Goal: Communication & Community: Answer question/provide support

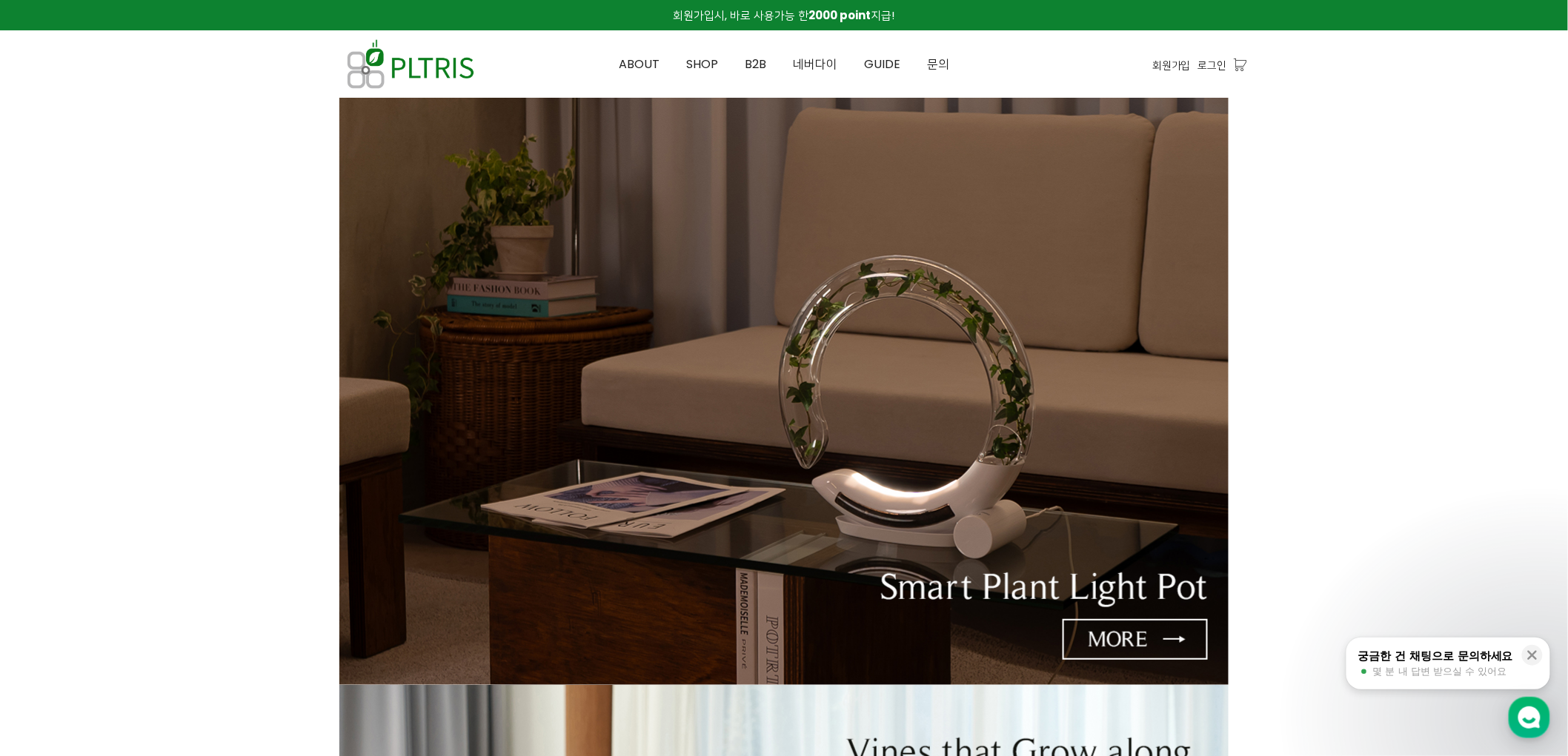
click at [1215, 93] on div "회원가입 로그인 장바구니 0" at bounding box center [1144, 64] width 207 height 68
click at [1215, 68] on span "로그인" at bounding box center [1212, 65] width 29 height 16
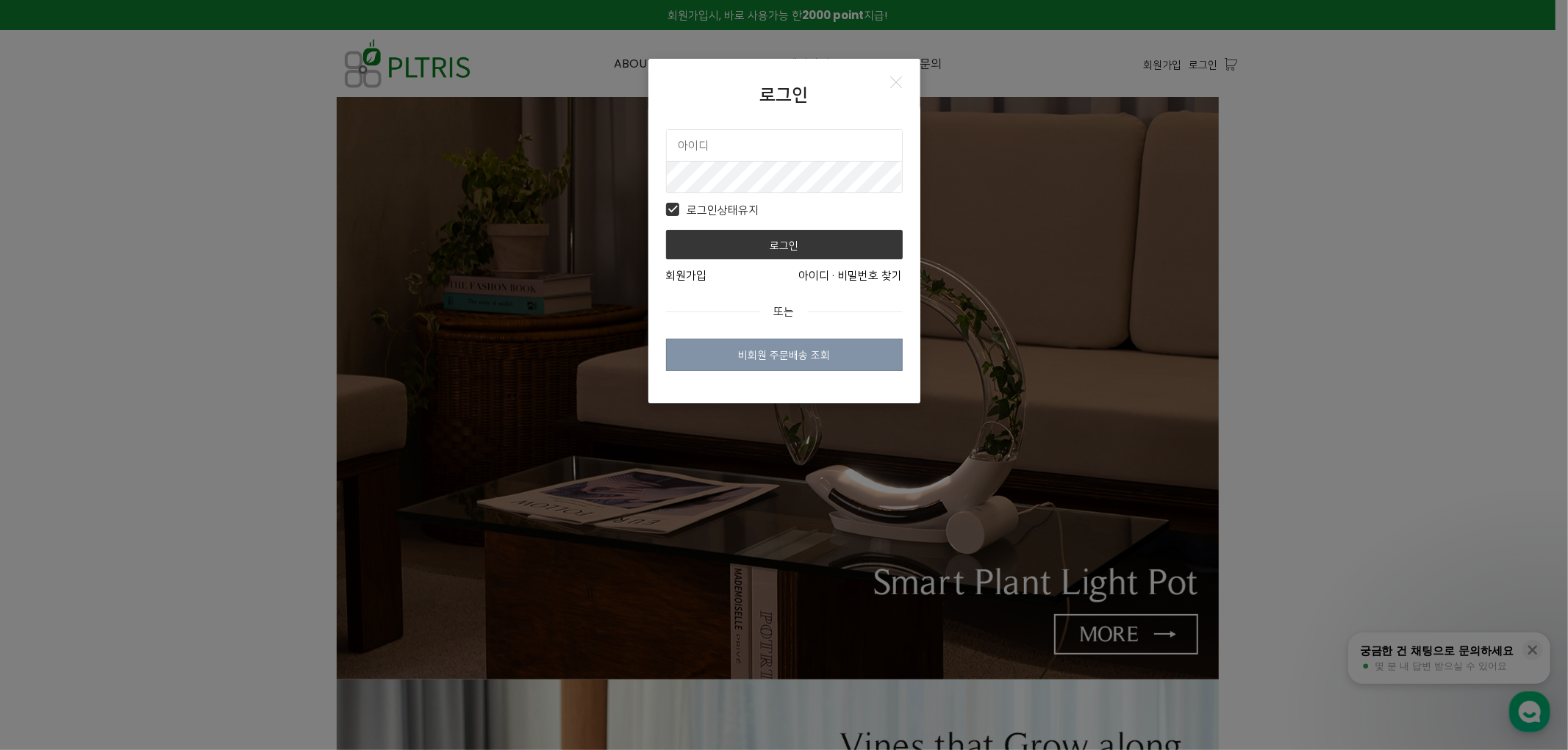
click at [774, 136] on input "text" at bounding box center [785, 145] width 235 height 31
type input "plimsbond"
click at [666, 230] on button "로그인" at bounding box center [785, 245] width 237 height 30
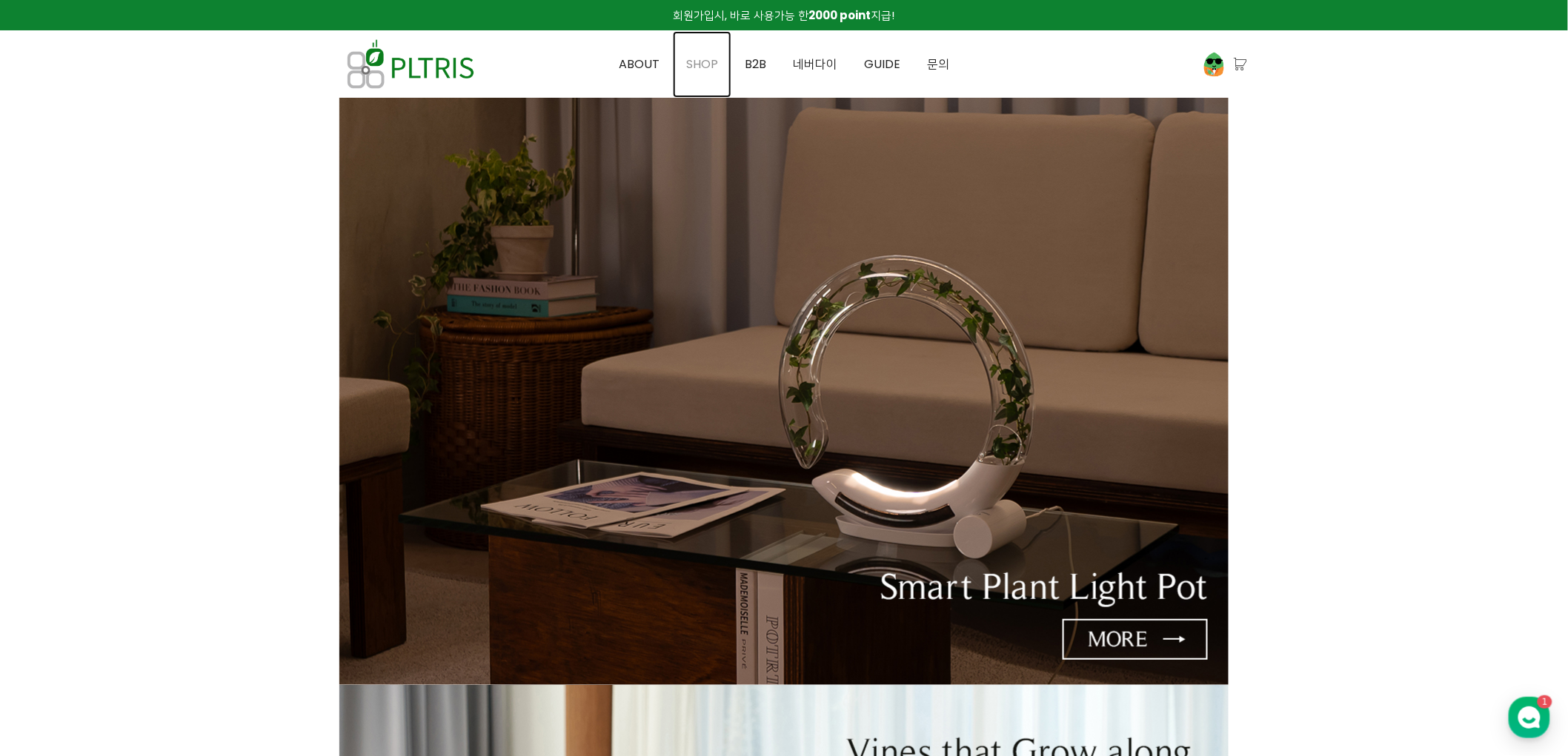
click at [713, 64] on span "SHOP" at bounding box center [701, 64] width 32 height 17
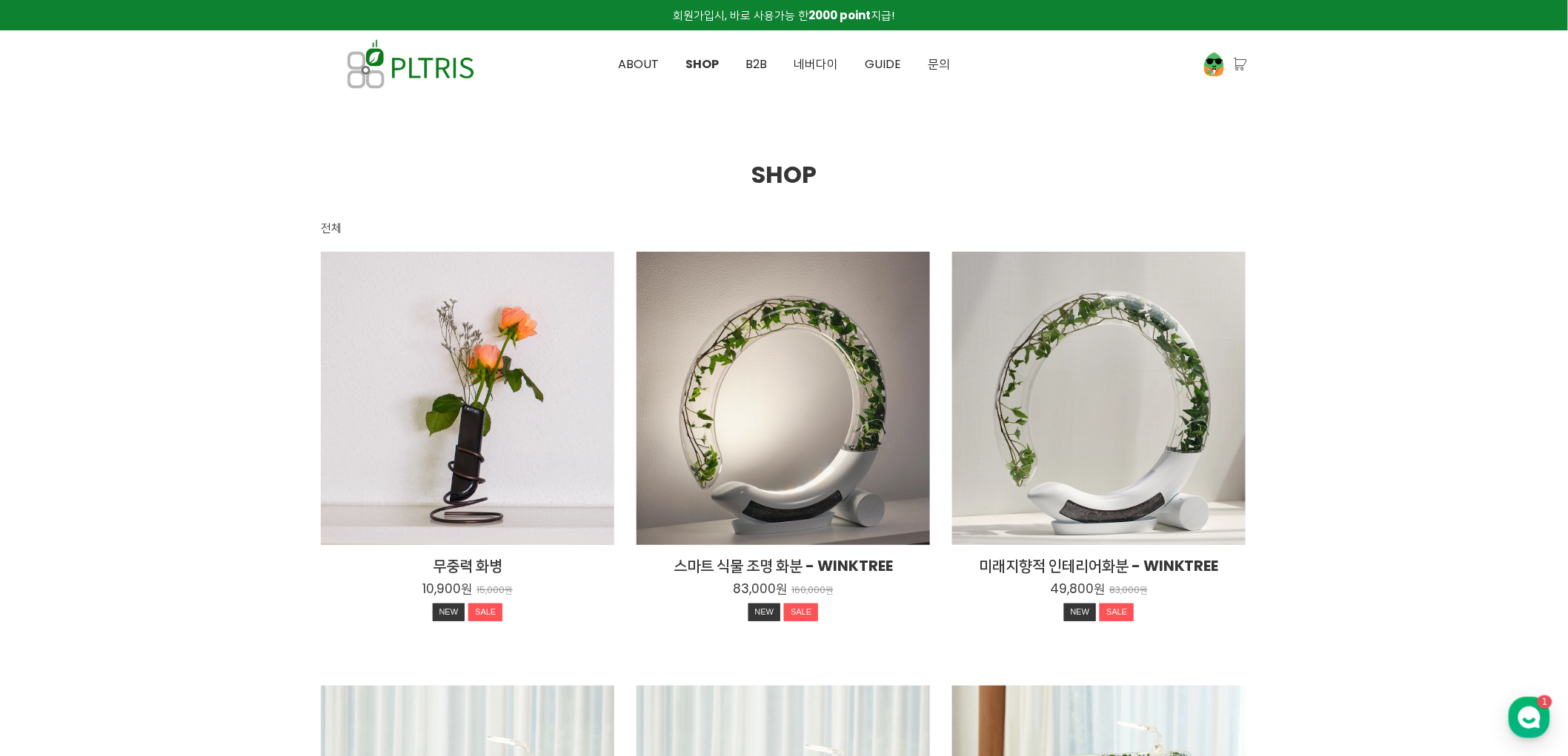
click at [760, 65] on div "ABOUT SHOP B2B 네버다이 GUIDE 모니트리 가이드 설치 가이드 윙크트리 가이드 FAQ 연휴 대비 문의 ABOUT SHOP B2B …" at bounding box center [784, 64] width 359 height 67
click at [745, 64] on link "B2B" at bounding box center [756, 64] width 48 height 67
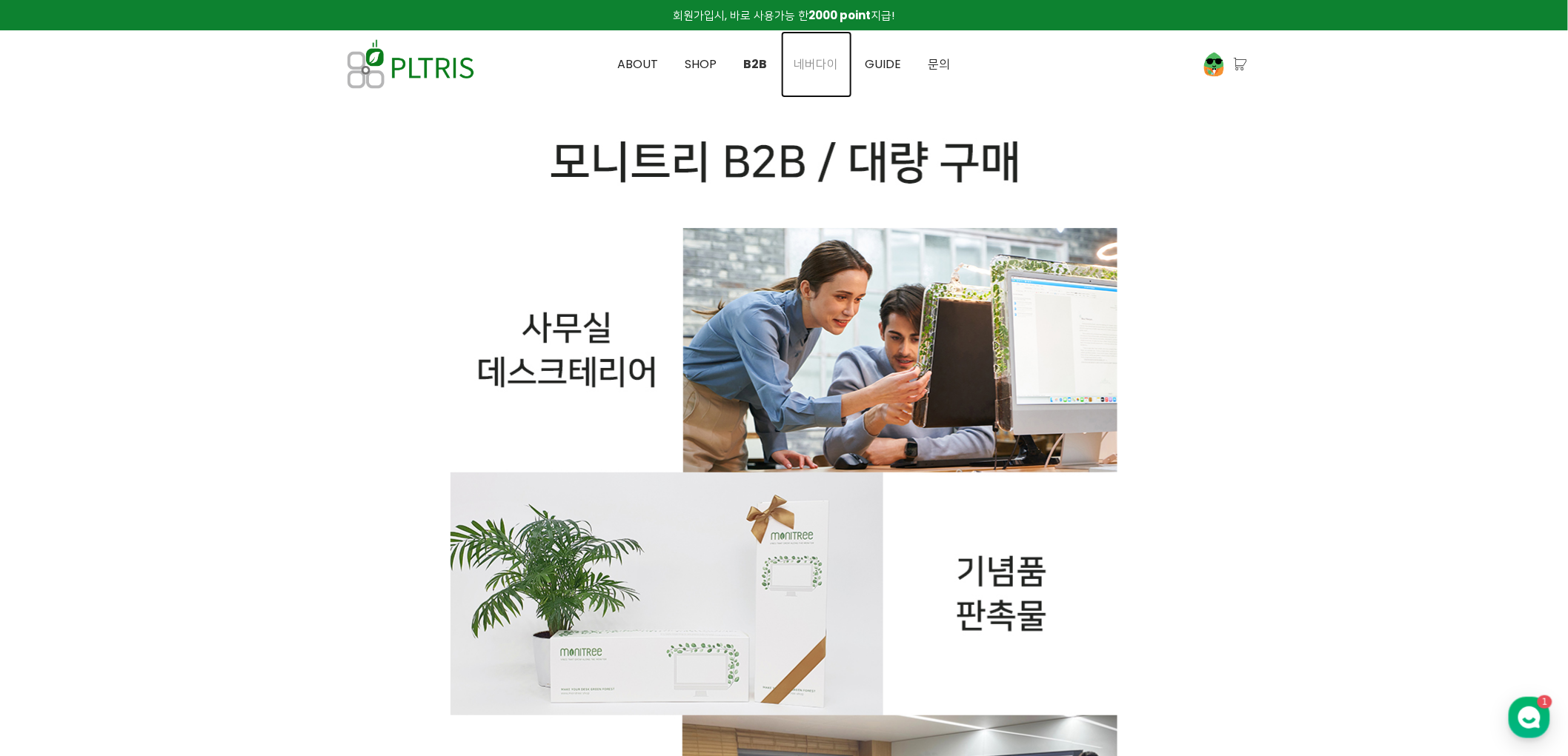
click at [817, 68] on span "네버다이" at bounding box center [816, 64] width 44 height 17
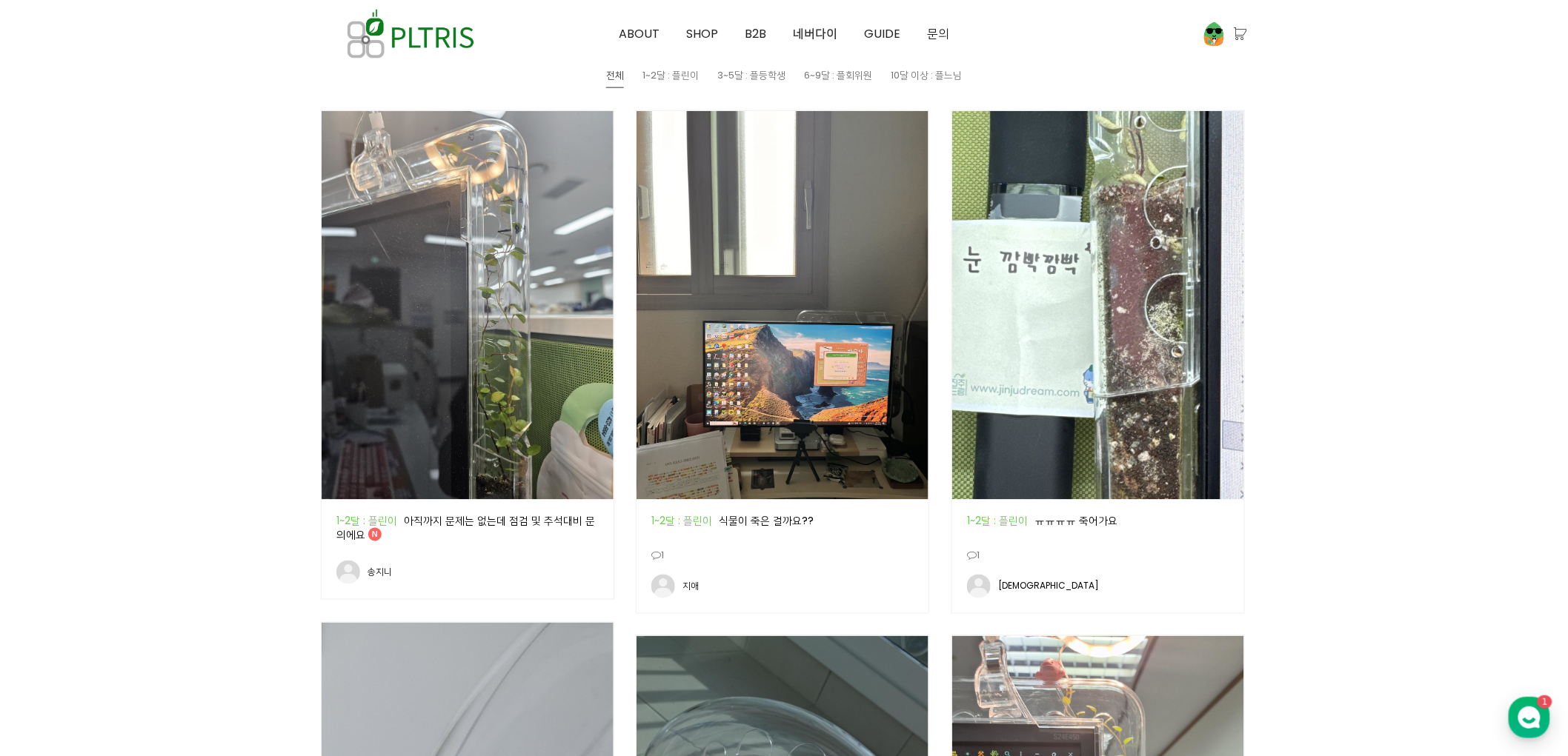
scroll to position [741, 0]
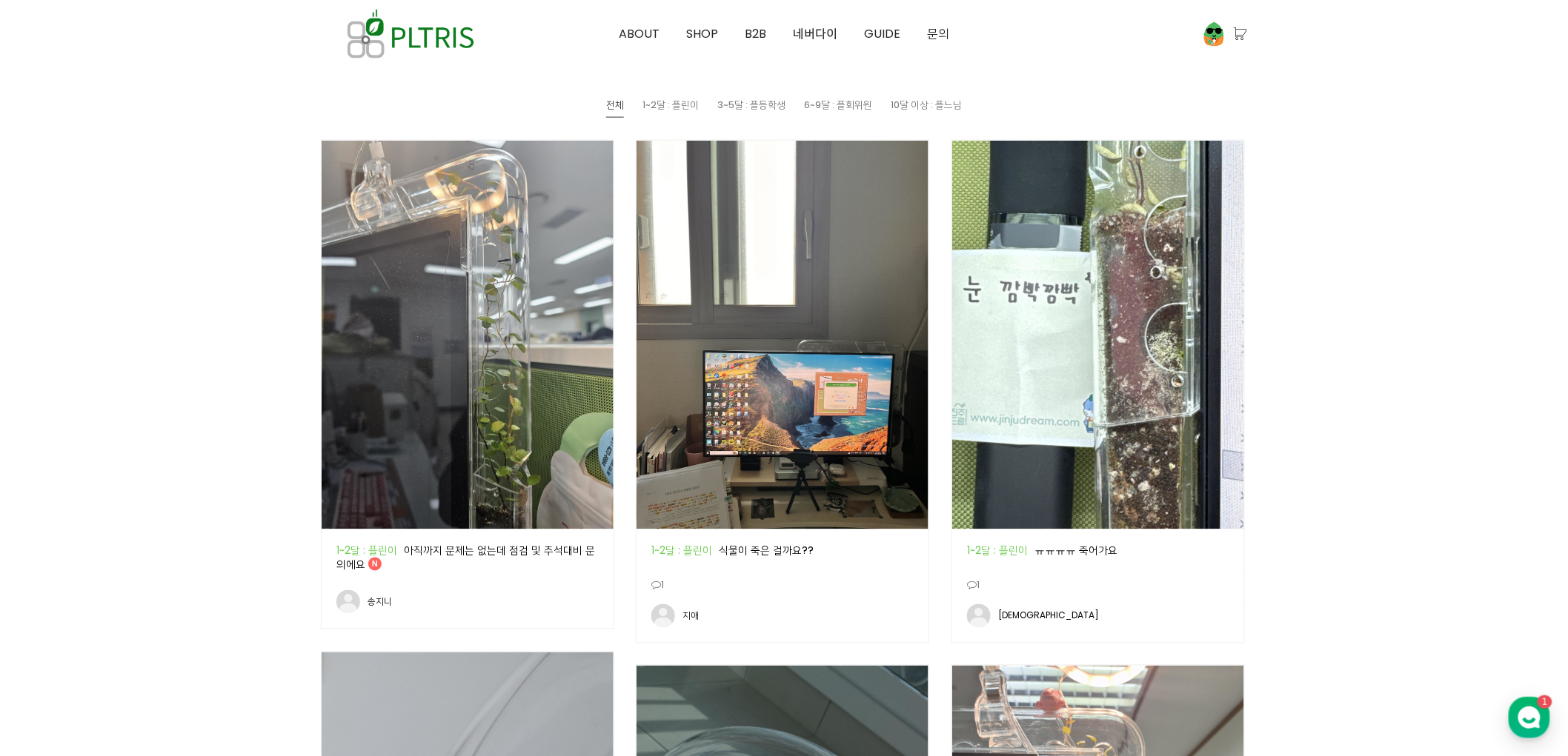
click at [537, 392] on img at bounding box center [467, 335] width 292 height 388
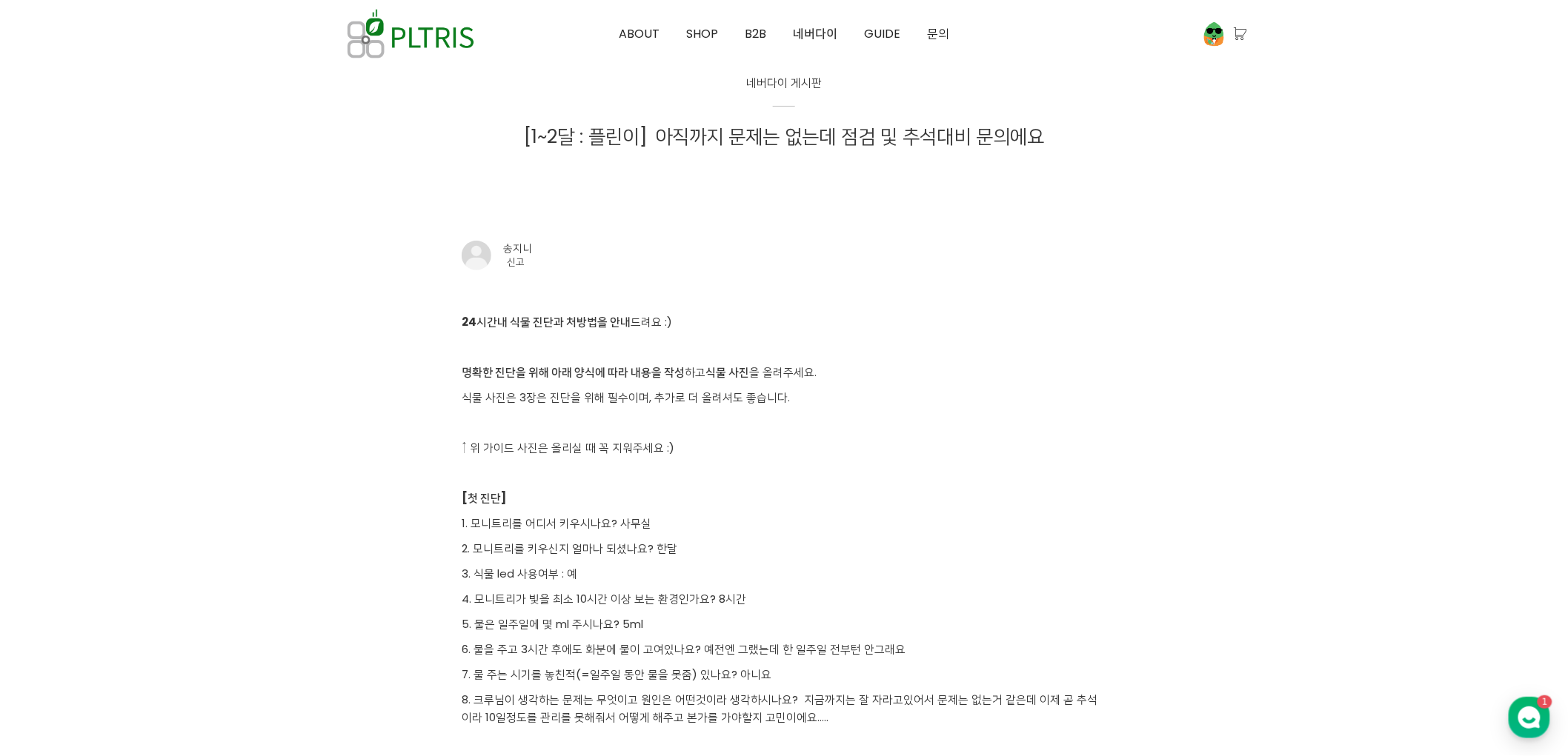
scroll to position [247, 0]
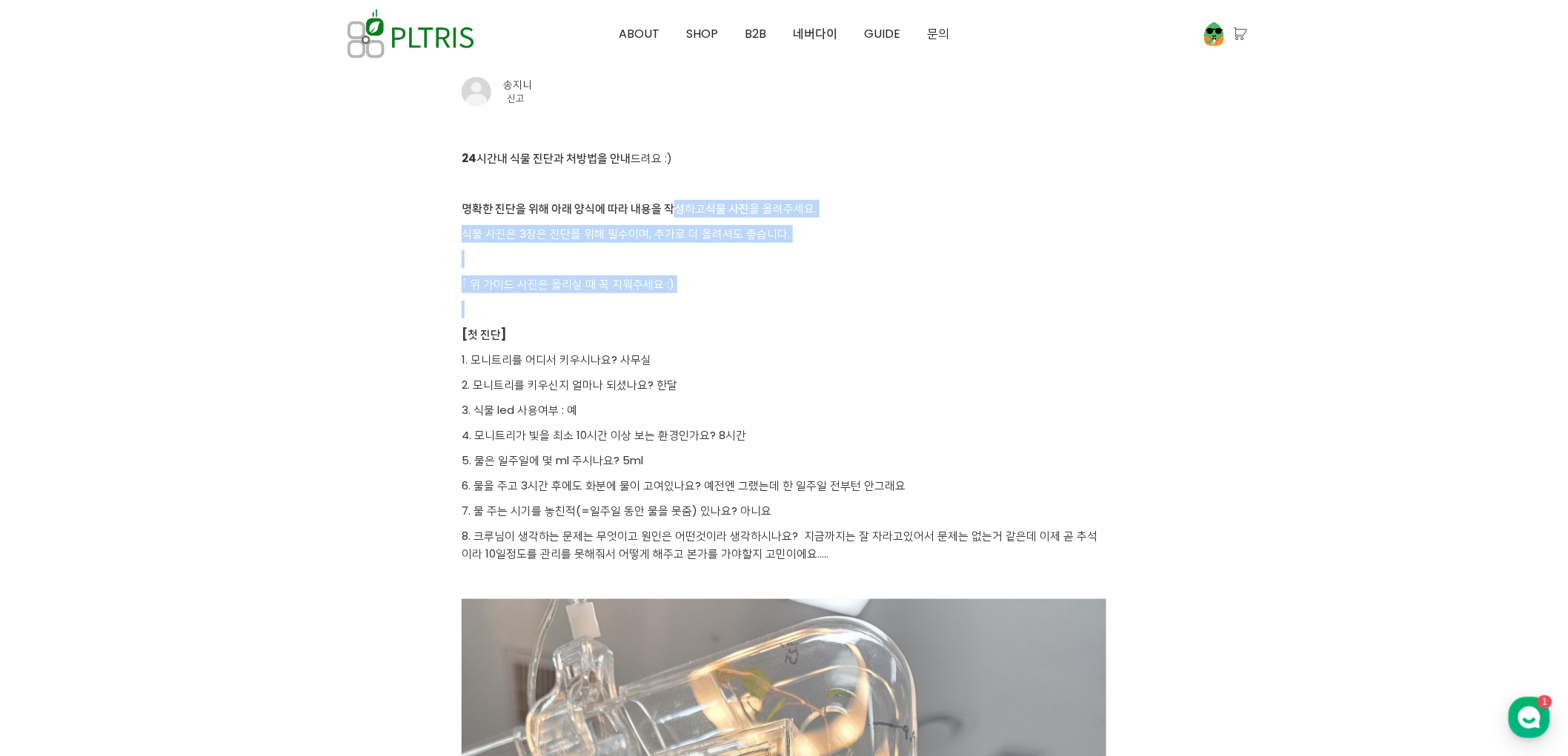
drag, startPoint x: 672, startPoint y: 215, endPoint x: 776, endPoint y: 312, distance: 142.2
click at [776, 312] on p at bounding box center [783, 310] width 644 height 18
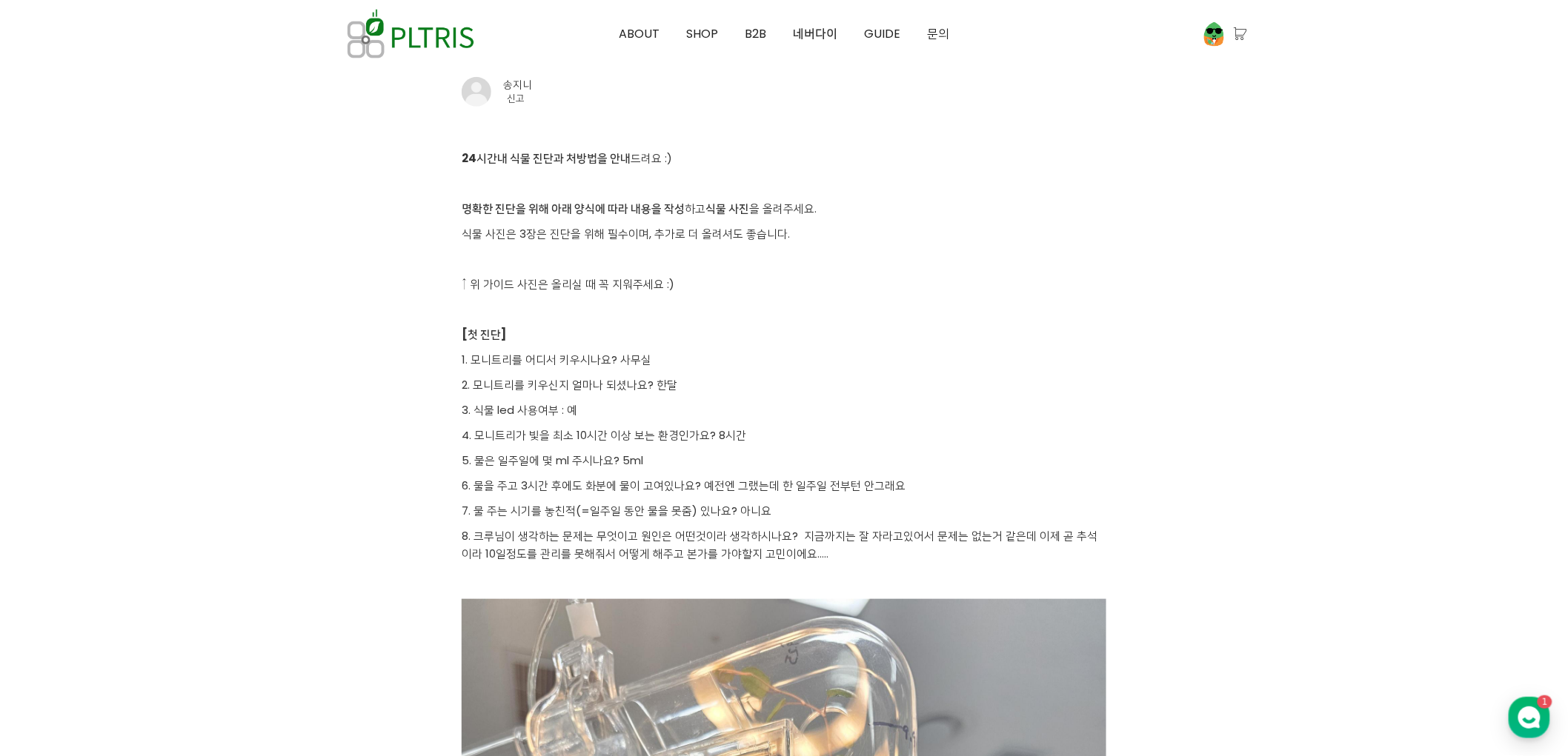
drag, startPoint x: 741, startPoint y: 394, endPoint x: 638, endPoint y: 333, distance: 119.7
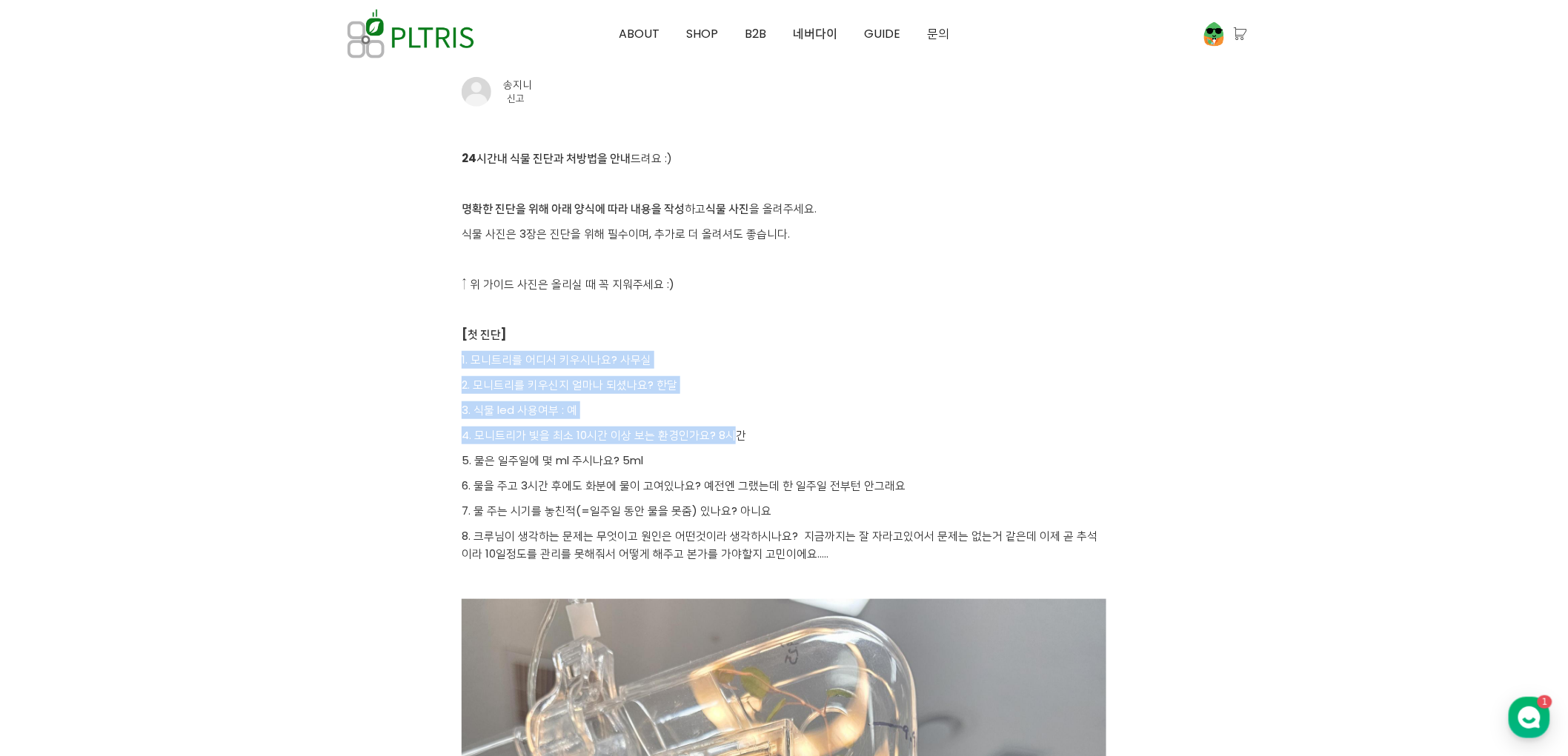
drag, startPoint x: 638, startPoint y: 333, endPoint x: 732, endPoint y: 434, distance: 138.0
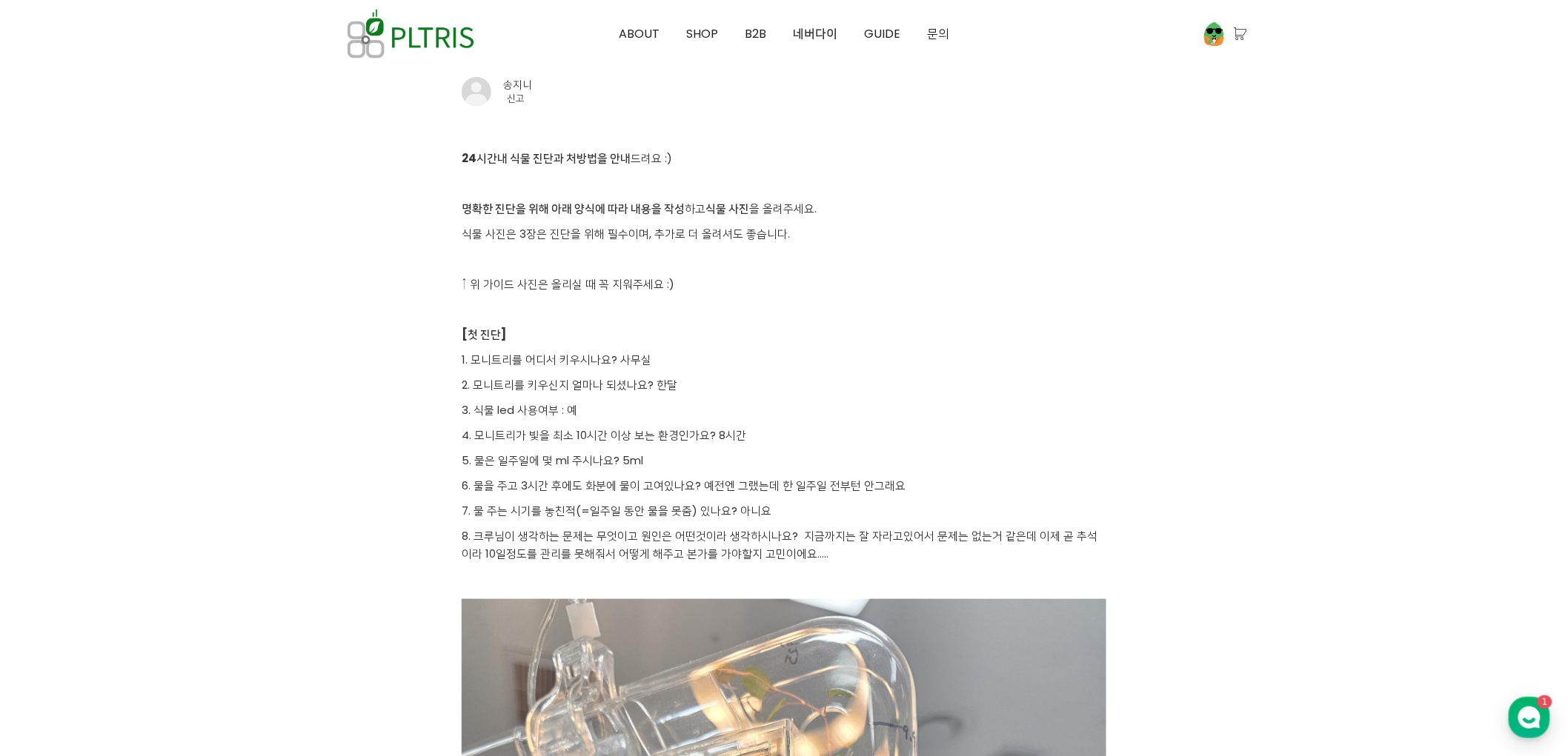
drag, startPoint x: 737, startPoint y: 437, endPoint x: 790, endPoint y: 437, distance: 53.0
click at [737, 437] on p "4. 모니트리가 빛을 최소 10시간 이상 보는 환경인가요? 8시간" at bounding box center [783, 436] width 644 height 18
drag, startPoint x: 802, startPoint y: 439, endPoint x: 706, endPoint y: 378, distance: 113.7
click at [706, 378] on p "2. 모니트리를 키우신지 얼마나 되셨나요? 한달" at bounding box center [783, 386] width 644 height 18
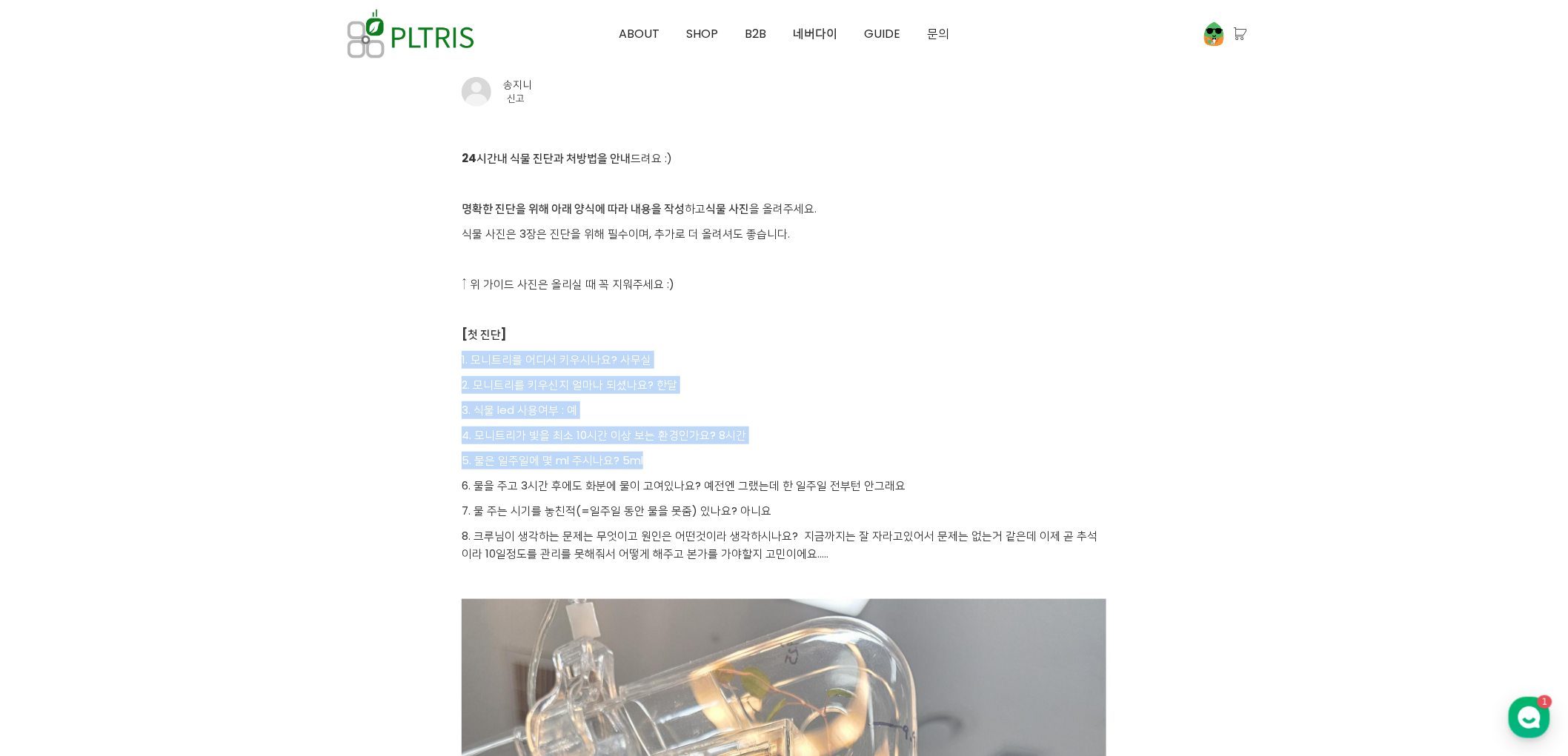
drag, startPoint x: 664, startPoint y: 335, endPoint x: 760, endPoint y: 452, distance: 151.3
click at [760, 452] on p "5. 물은 일주일에 몇 ml 주시나요? 5ml" at bounding box center [783, 460] width 644 height 18
drag, startPoint x: 740, startPoint y: 478, endPoint x: 683, endPoint y: 366, distance: 125.7
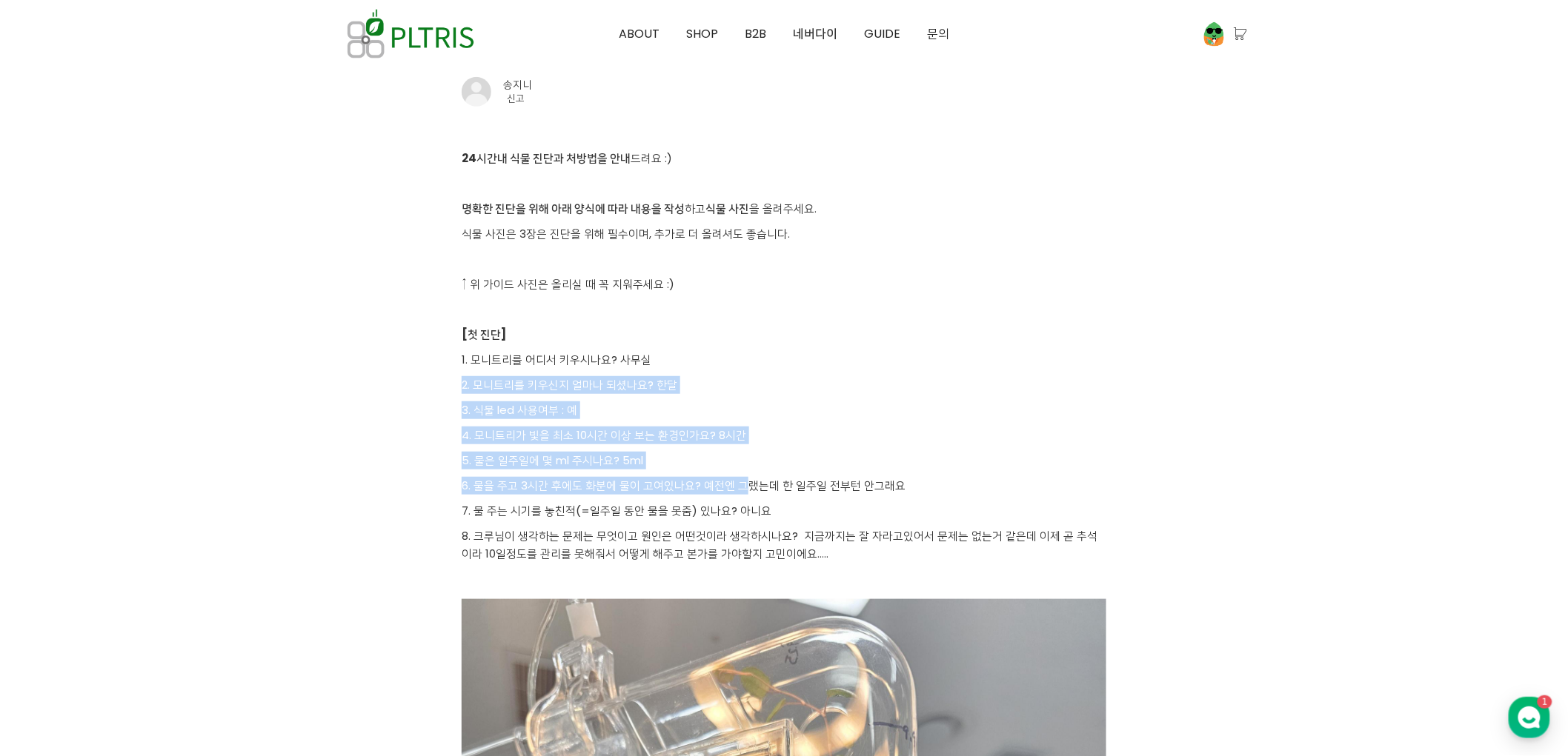
click at [683, 366] on p "1. 모니트리를 어디서 키우시나요? 사무실" at bounding box center [783, 360] width 644 height 18
drag, startPoint x: 665, startPoint y: 335, endPoint x: 870, endPoint y: 477, distance: 249.4
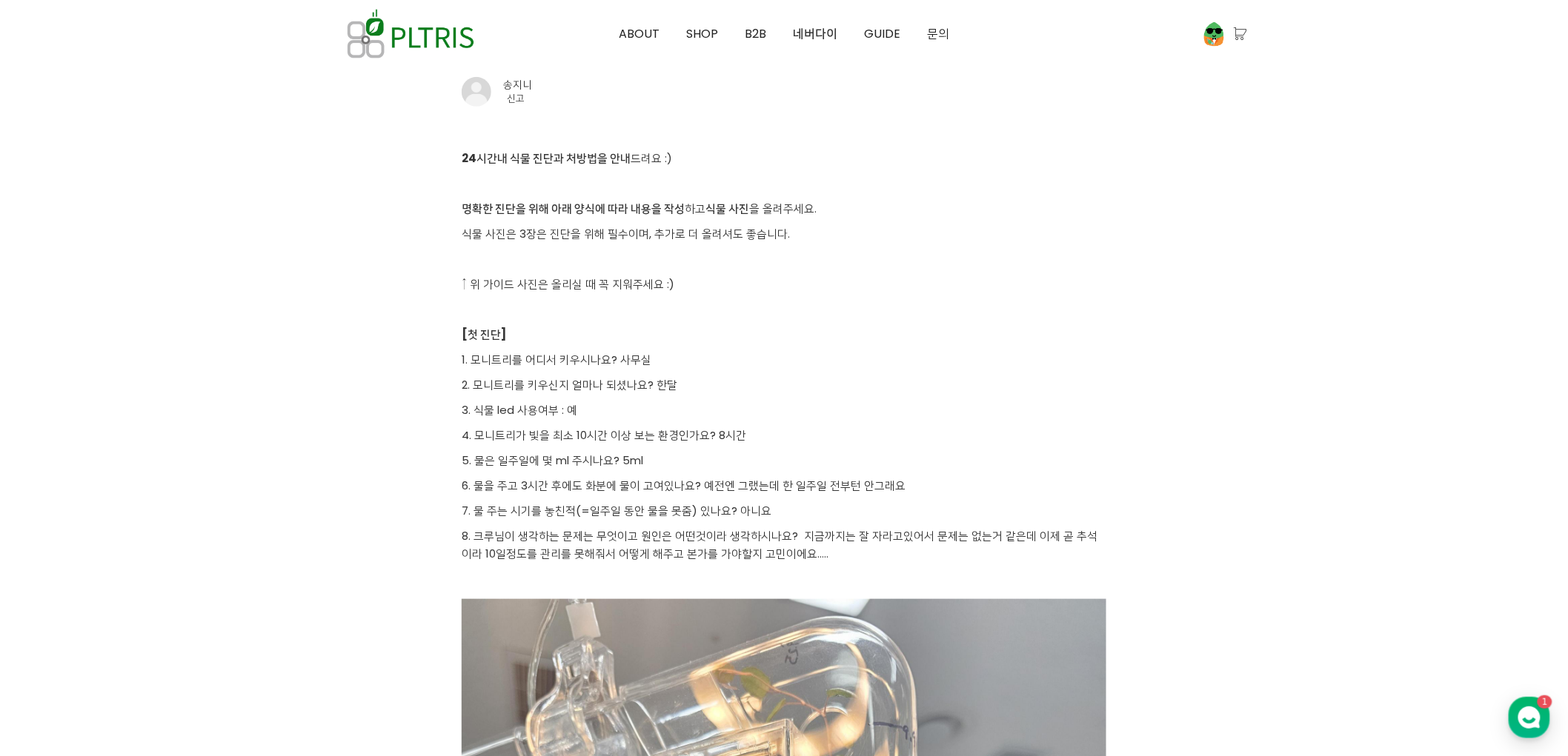
click at [887, 477] on p "6. 물을 주고 3시간 후에도 화분에 물이 고여있나요? 예전엔 그랬는데 한 일주일 전부턴 안그래요" at bounding box center [783, 486] width 644 height 18
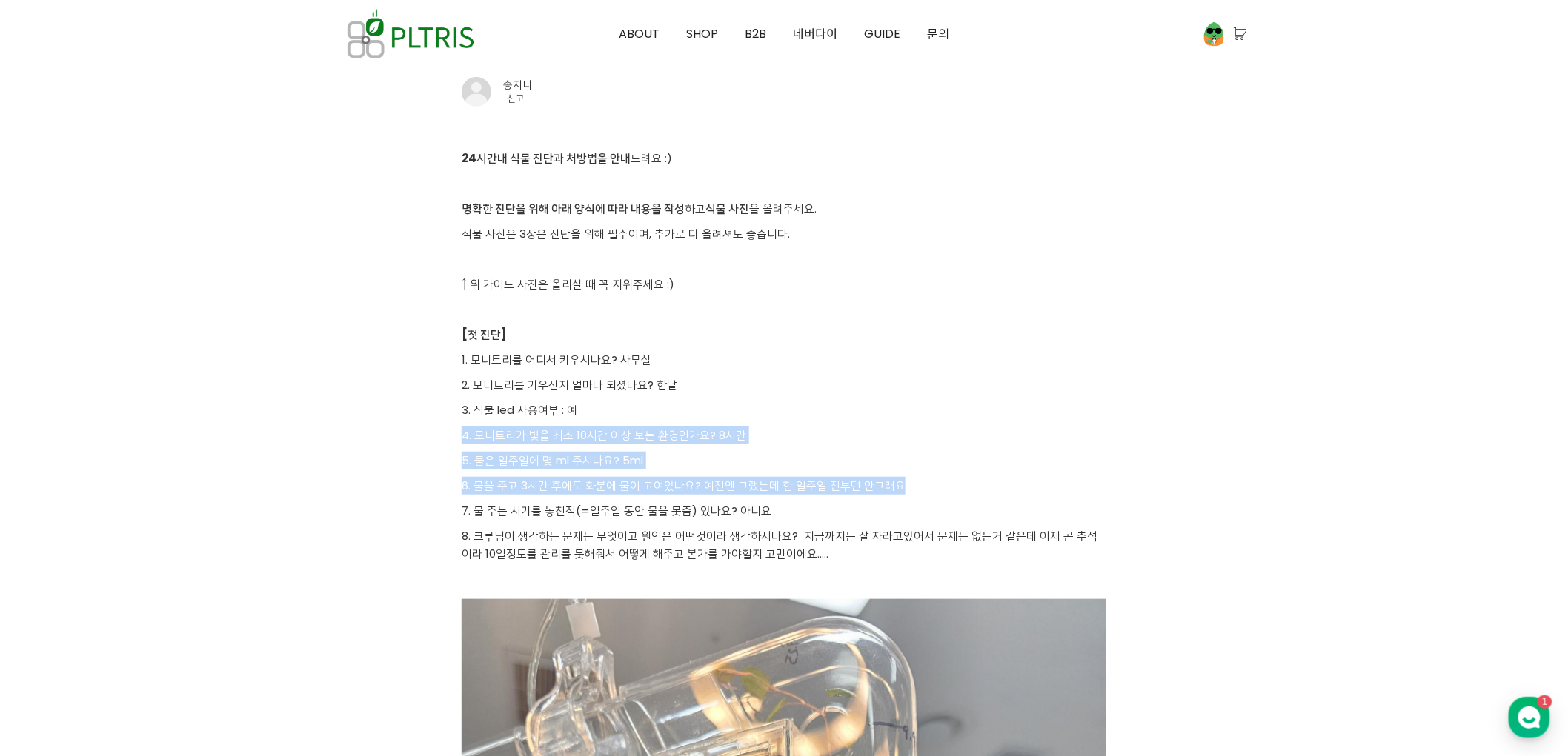
drag, startPoint x: 945, startPoint y: 483, endPoint x: 810, endPoint y: 400, distance: 158.5
drag, startPoint x: 759, startPoint y: 339, endPoint x: 932, endPoint y: 478, distance: 221.9
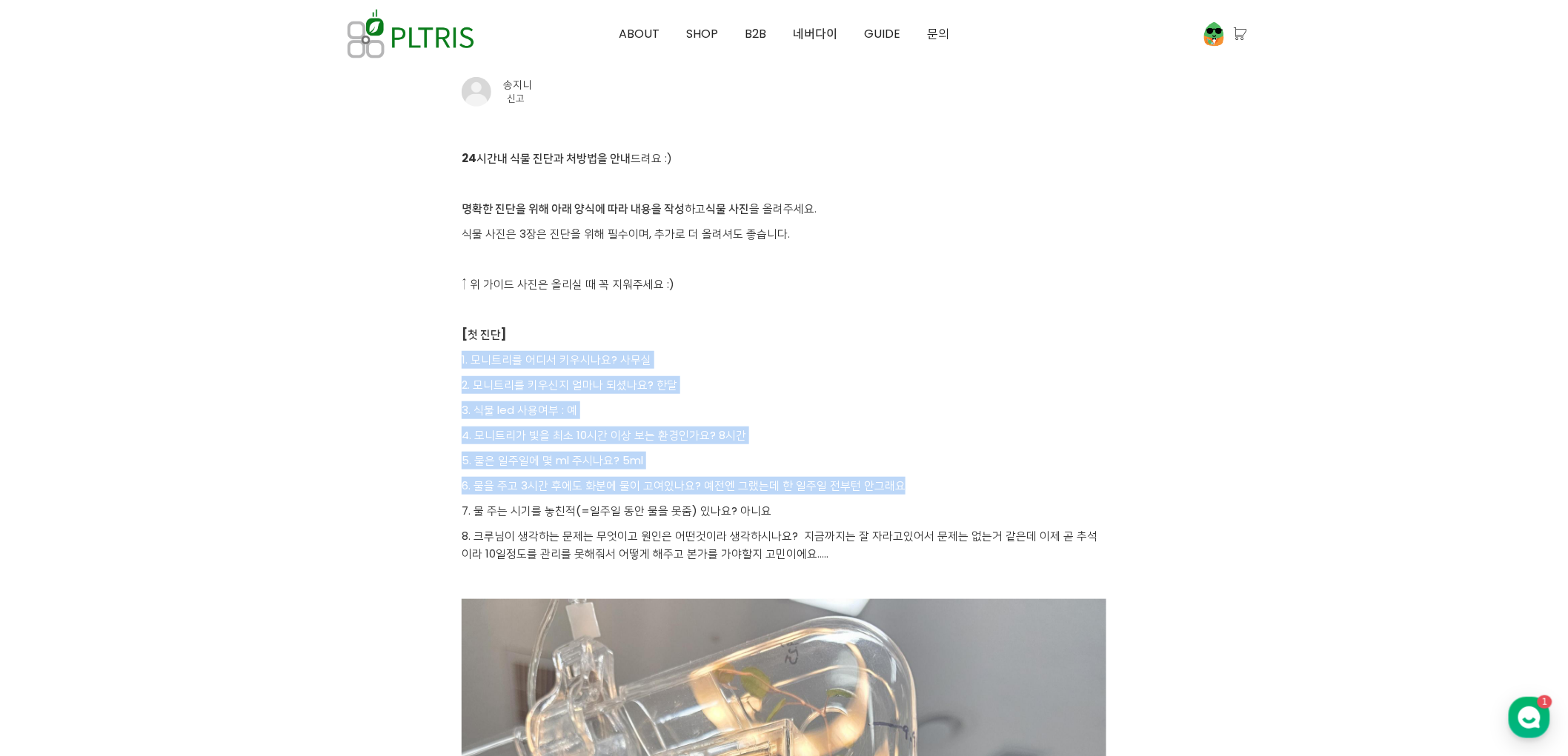
click at [932, 478] on p "6. 물을 주고 3시간 후에도 화분에 물이 고여있나요? 예전엔 그랬는데 한 일주일 전부턴 안그래요" at bounding box center [783, 486] width 644 height 18
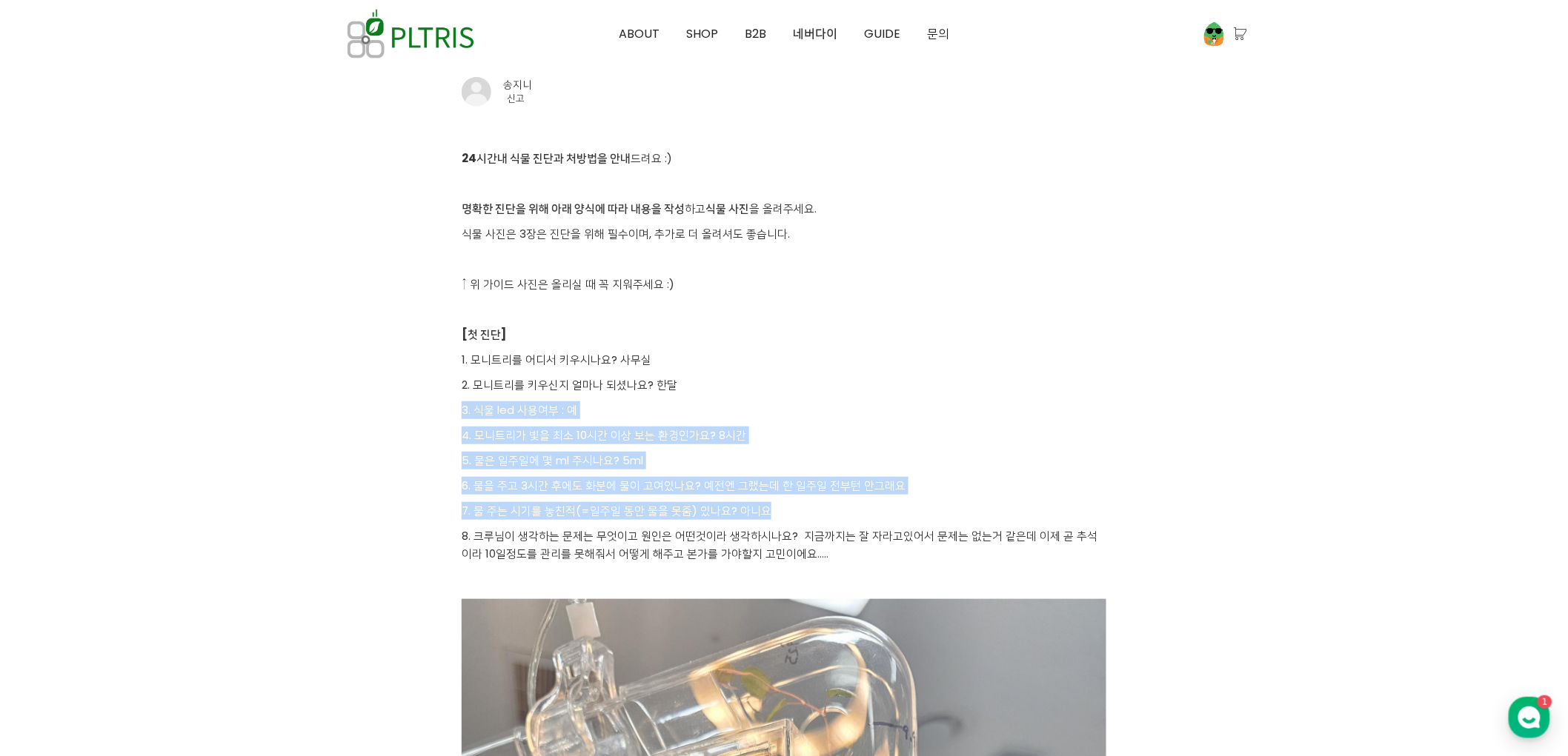
drag, startPoint x: 935, startPoint y: 509, endPoint x: 843, endPoint y: 376, distance: 161.7
click at [843, 376] on p "2. 모니트리를 키우신지 얼마나 되셨나요? 한달" at bounding box center [783, 386] width 644 height 18
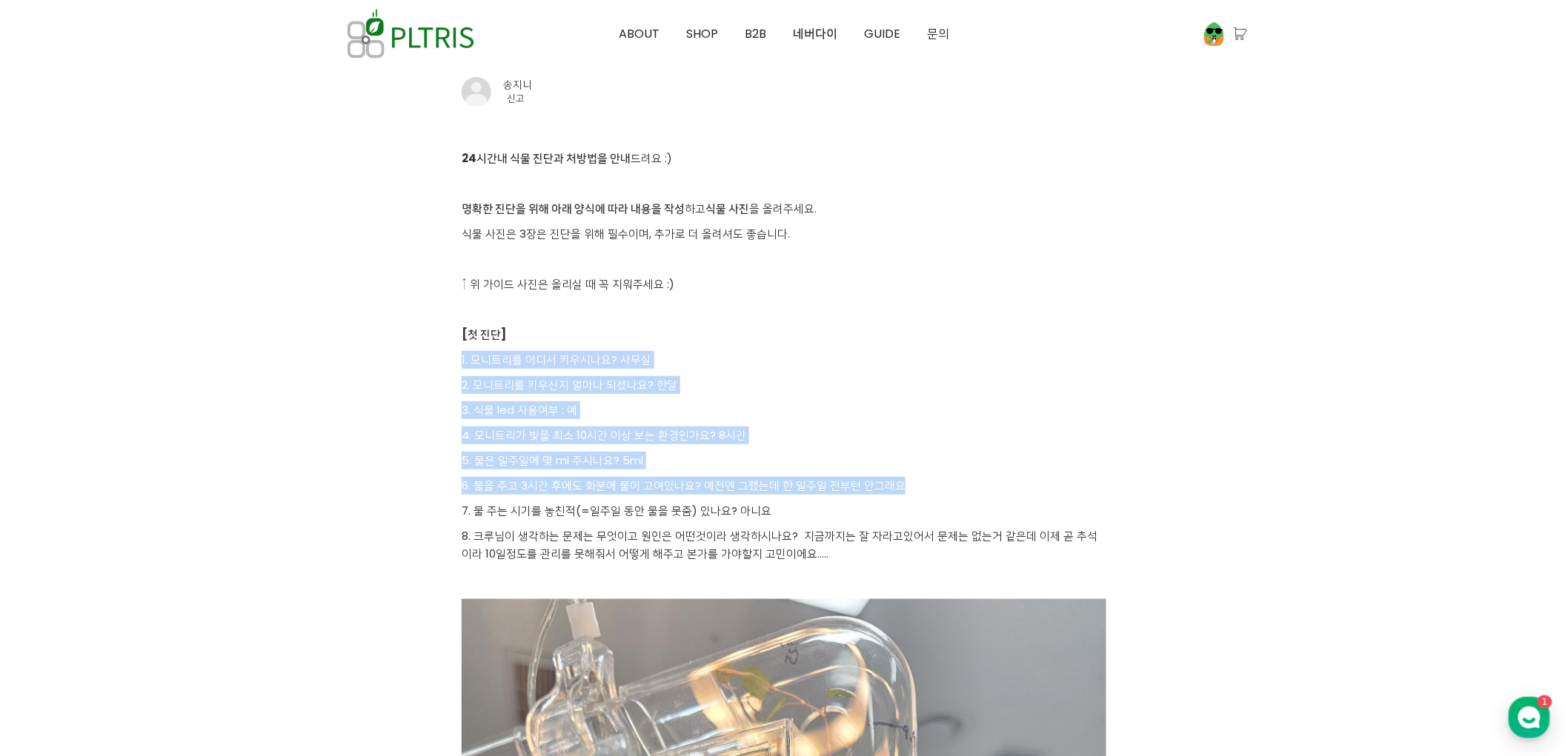
drag, startPoint x: 794, startPoint y: 323, endPoint x: 917, endPoint y: 482, distance: 201.0
drag, startPoint x: 917, startPoint y: 482, endPoint x: 996, endPoint y: 502, distance: 81.5
click at [920, 484] on p "6. 물을 주고 3시간 후에도 화분에 물이 고여있나요? 예전엔 그랬는데 한 일주일 전부턴 안그래요" at bounding box center [783, 486] width 644 height 18
drag, startPoint x: 996, startPoint y: 502, endPoint x: 883, endPoint y: 349, distance: 190.2
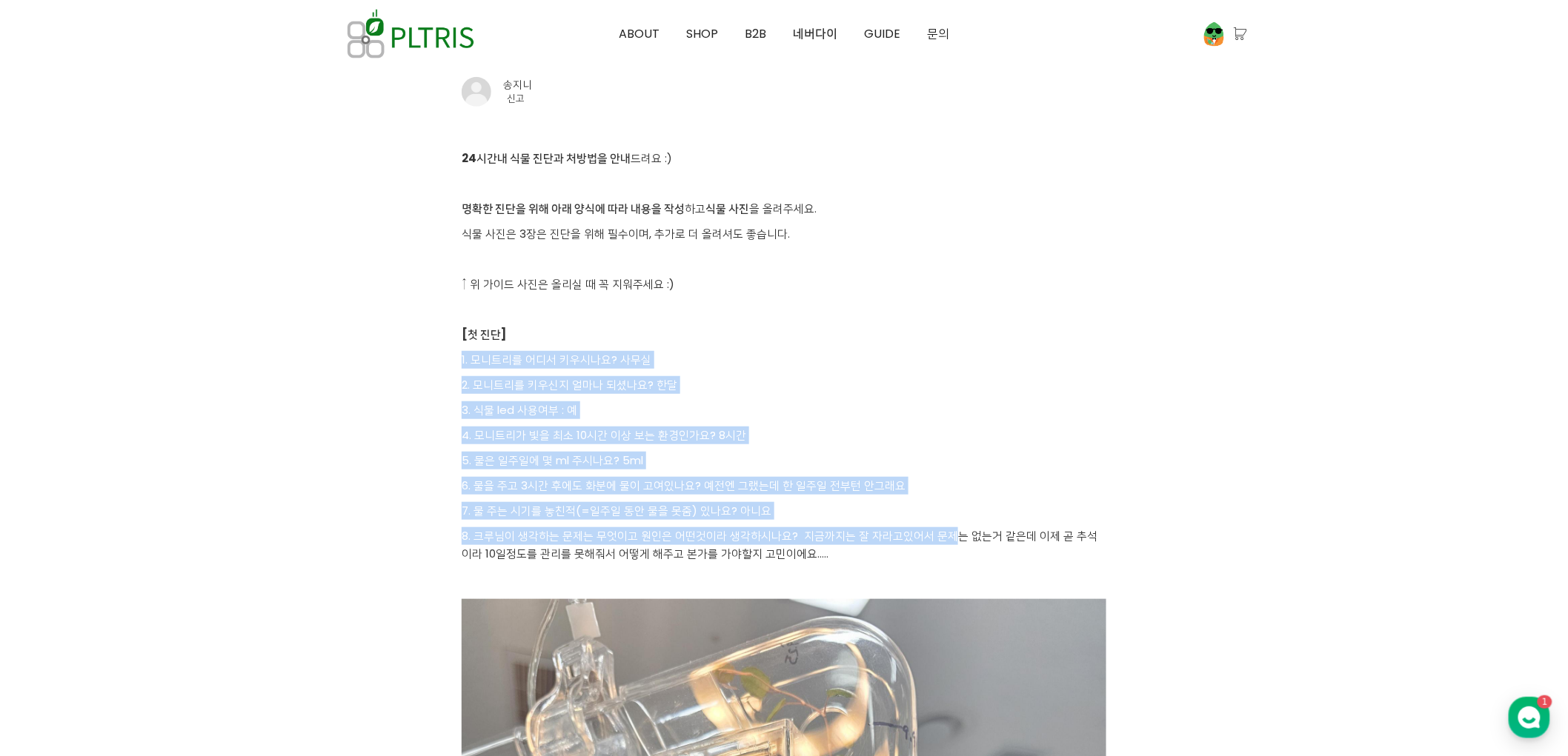
drag, startPoint x: 846, startPoint y: 333, endPoint x: 945, endPoint y: 530, distance: 220.5
click at [945, 530] on p "8. 크루님이 생각하는 문제는 무엇이고 원인은 어떤것이라 생각하시나요? 지금까지는 잘 자라고있어서 문제는 없는거 같은데 이제 곧 추석이라 10…" at bounding box center [783, 544] width 644 height 35
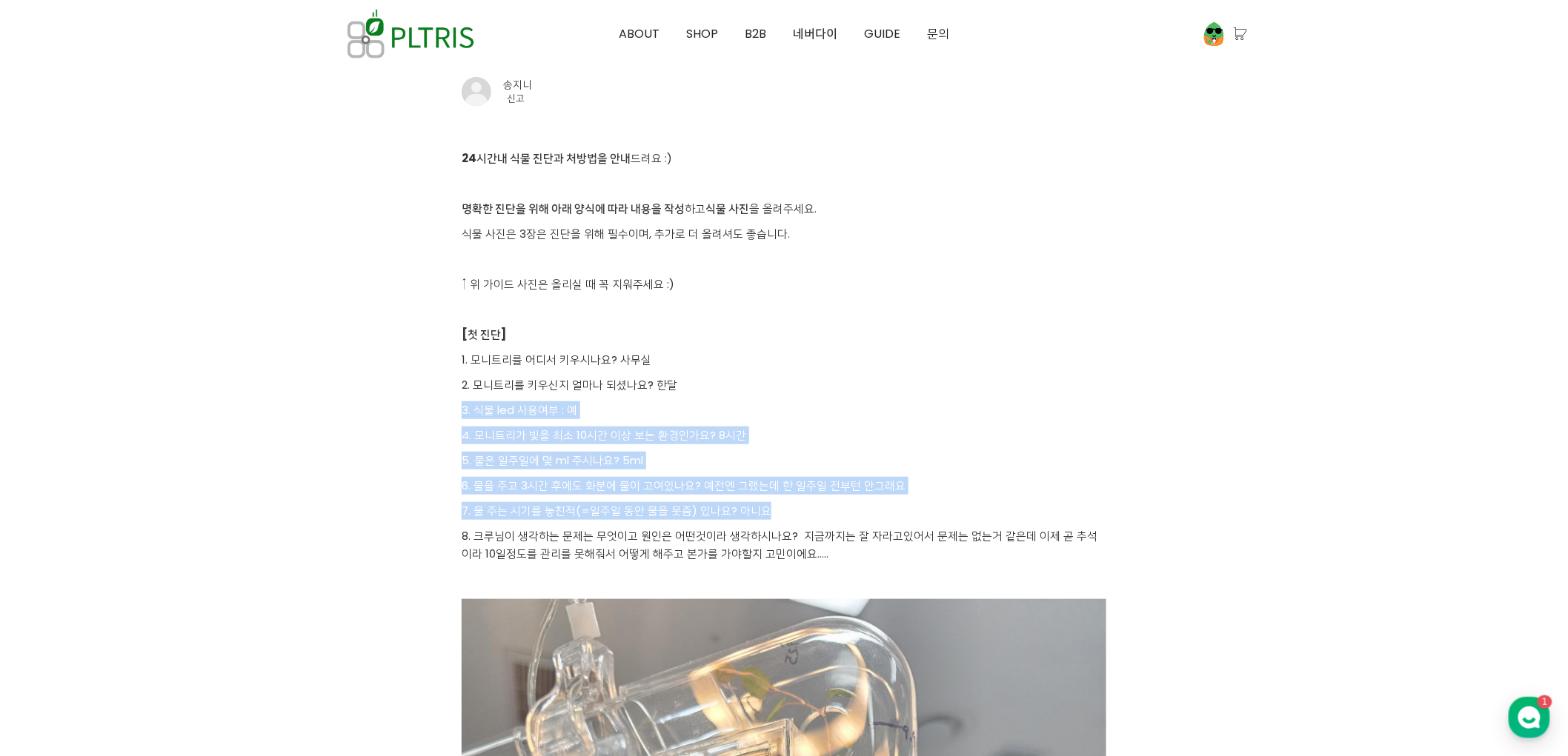
drag, startPoint x: 804, startPoint y: 516, endPoint x: 731, endPoint y: 383, distance: 151.7
click at [731, 383] on p "2. 모니트리를 키우신지 얼마나 되셨나요? 한달" at bounding box center [783, 386] width 644 height 18
drag, startPoint x: 716, startPoint y: 356, endPoint x: 819, endPoint y: 509, distance: 184.4
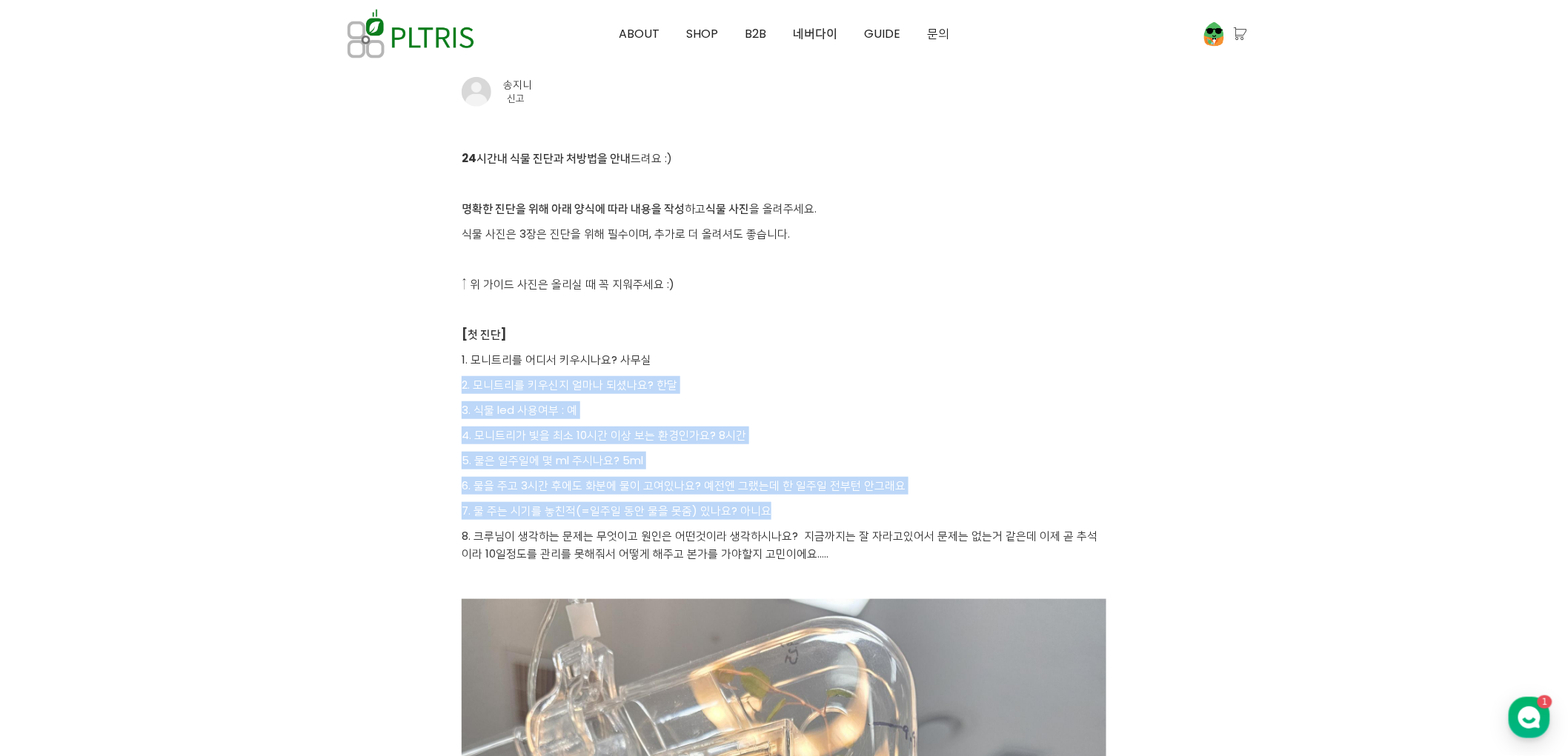
click at [819, 509] on p "7. 물 주는 시기를 놓친적(=일주일 동안 물을 못줌) 있나요? 아니요" at bounding box center [783, 512] width 644 height 18
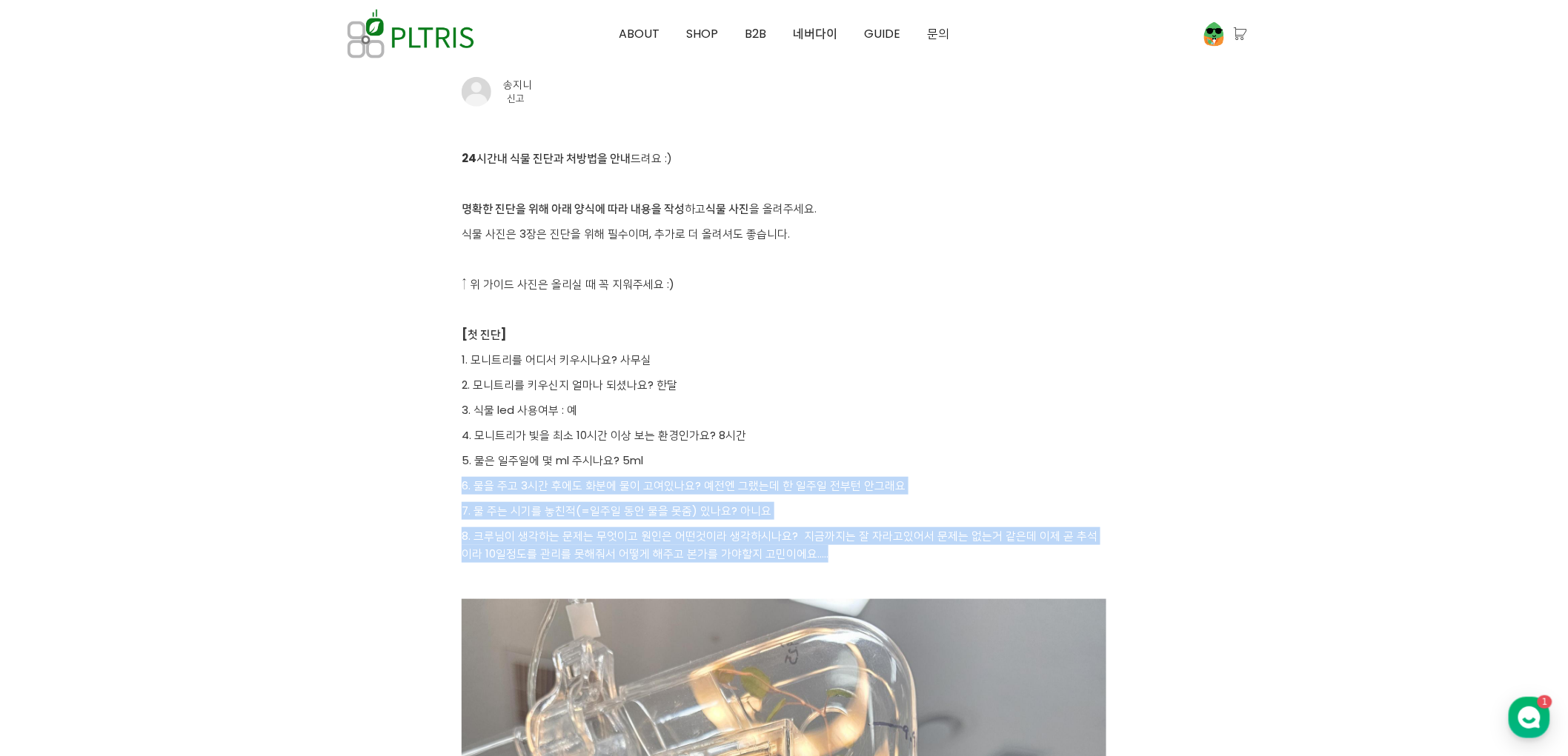
drag, startPoint x: 819, startPoint y: 548, endPoint x: 773, endPoint y: 447, distance: 111.0
drag, startPoint x: 743, startPoint y: 374, endPoint x: 827, endPoint y: 550, distance: 195.0
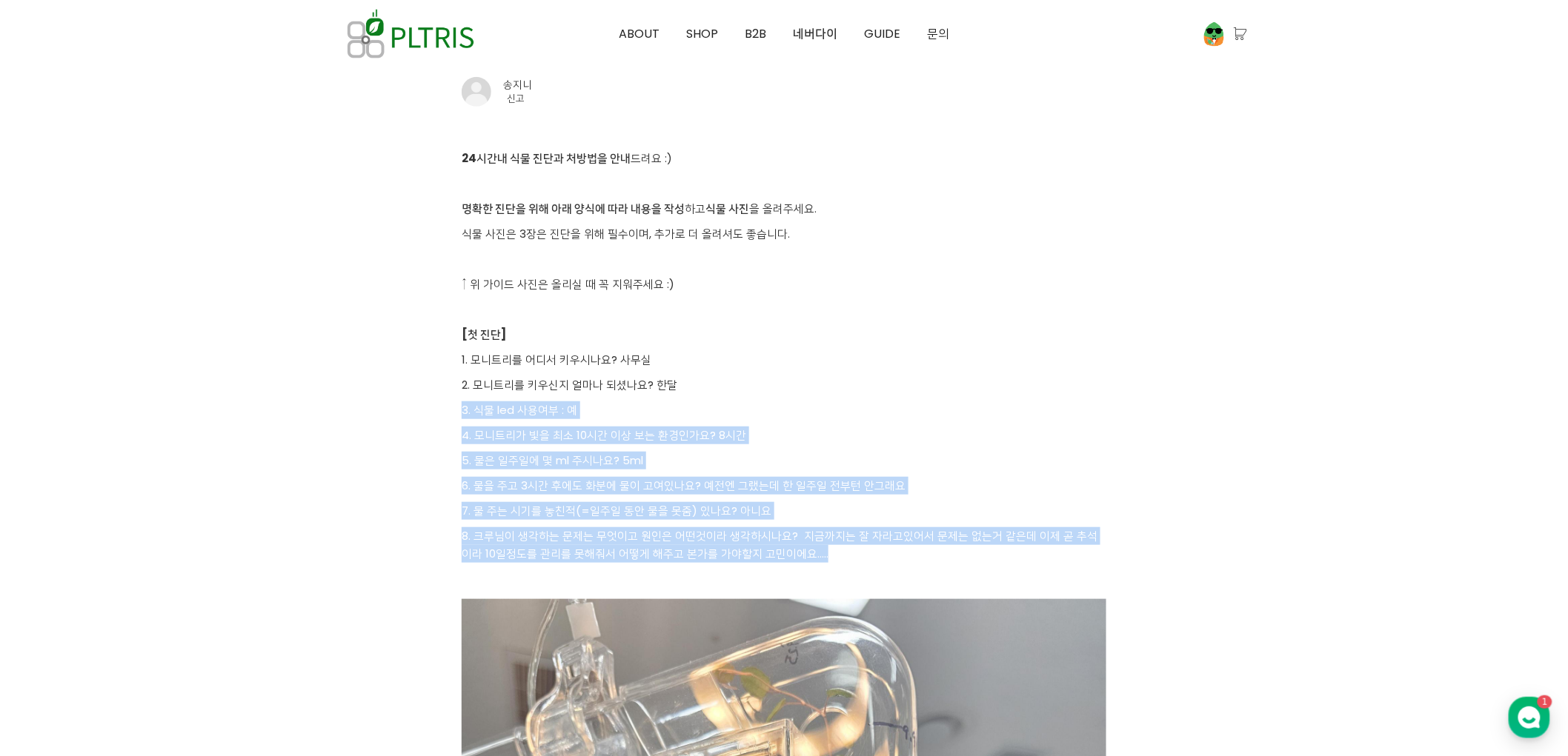
click at [827, 550] on p "8. 크루님이 생각하는 문제는 무엇이고 원인은 어떤것이라 생각하시나요? 지금까지는 잘 자라고있어서 문제는 없는거 같은데 이제 곧 추석이라 10…" at bounding box center [783, 544] width 644 height 35
drag, startPoint x: 853, startPoint y: 560, endPoint x: 746, endPoint y: 363, distance: 224.2
click at [746, 363] on p "1. 모니트리를 어디서 키우시나요? 사무실" at bounding box center [783, 360] width 644 height 18
drag, startPoint x: 734, startPoint y: 363, endPoint x: 823, endPoint y: 547, distance: 204.4
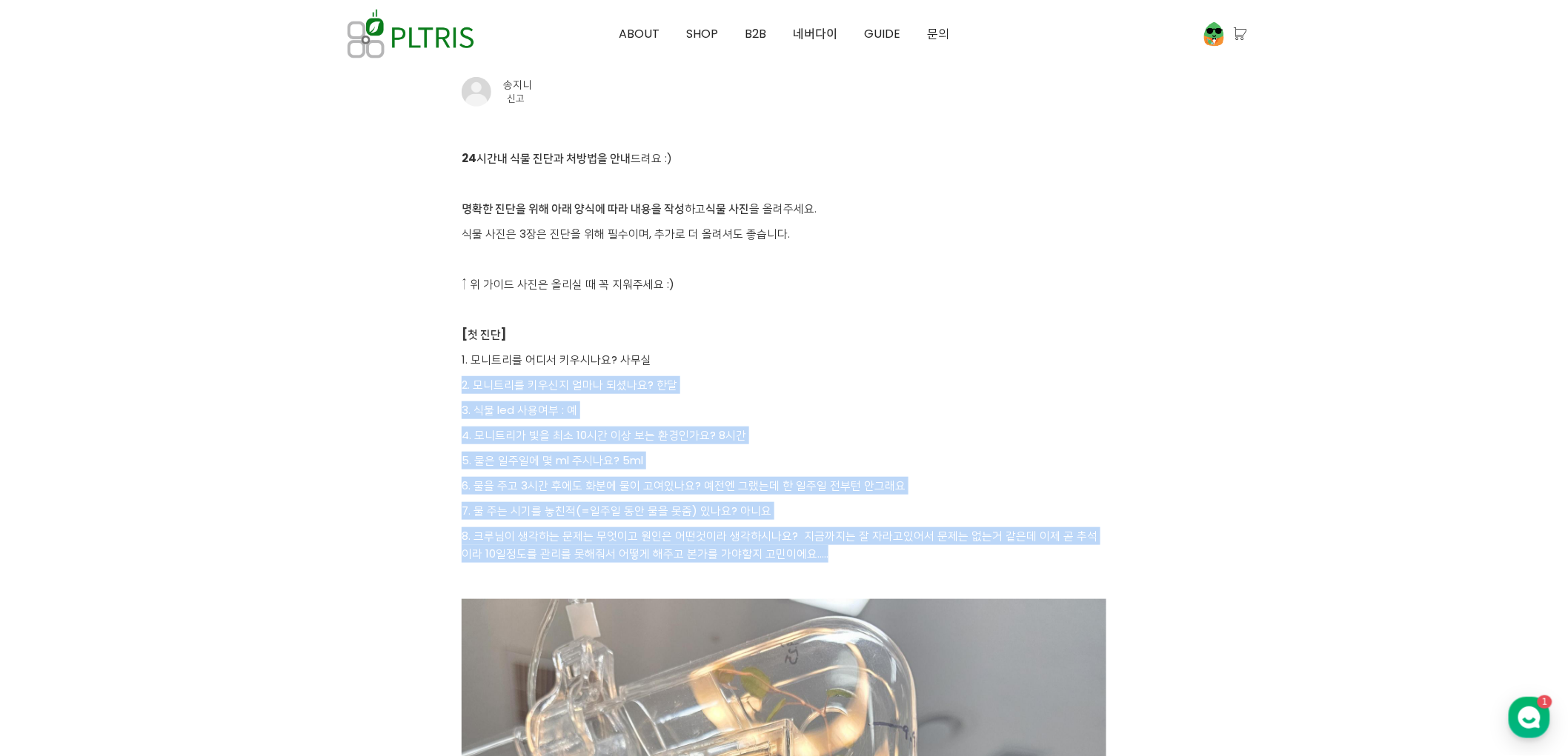
click at [823, 547] on p "8. 크루님이 생각하는 문제는 무엇이고 원인은 어떤것이라 생각하시나요? 지금까지는 잘 자라고있어서 문제는 없는거 같은데 이제 곧 추석이라 10…" at bounding box center [783, 544] width 644 height 35
drag, startPoint x: 836, startPoint y: 571, endPoint x: 764, endPoint y: 400, distance: 185.5
click at [764, 401] on p "3. 식물 led 사용여부 : 예" at bounding box center [783, 410] width 644 height 18
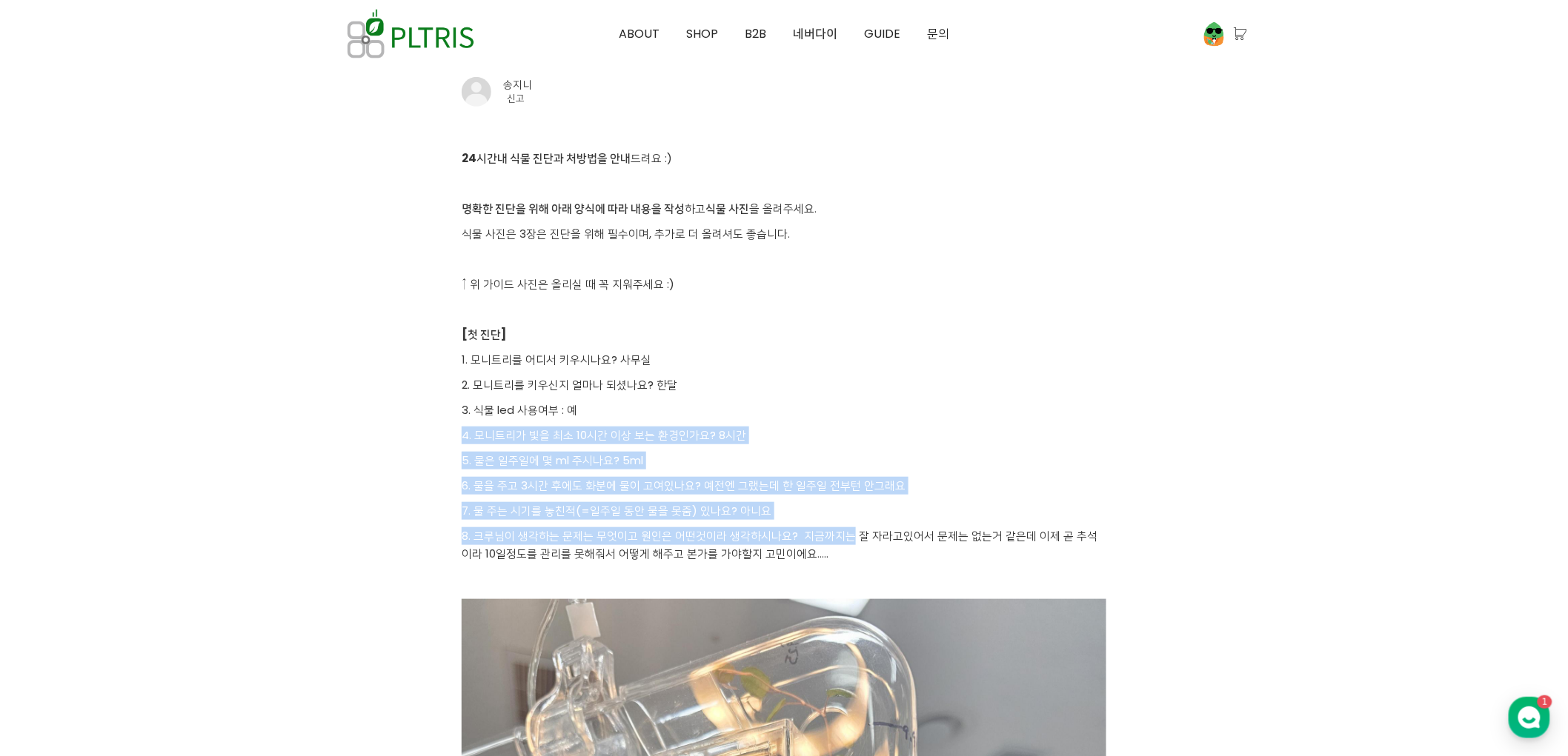
drag, startPoint x: 795, startPoint y: 463, endPoint x: 831, endPoint y: 528, distance: 74.3
click at [831, 528] on p "8. 크루님이 생각하는 문제는 무엇이고 원인은 어떤것이라 생각하시나요? 지금까지는 잘 자라고있어서 문제는 없는거 같은데 이제 곧 추석이라 10…" at bounding box center [783, 544] width 644 height 35
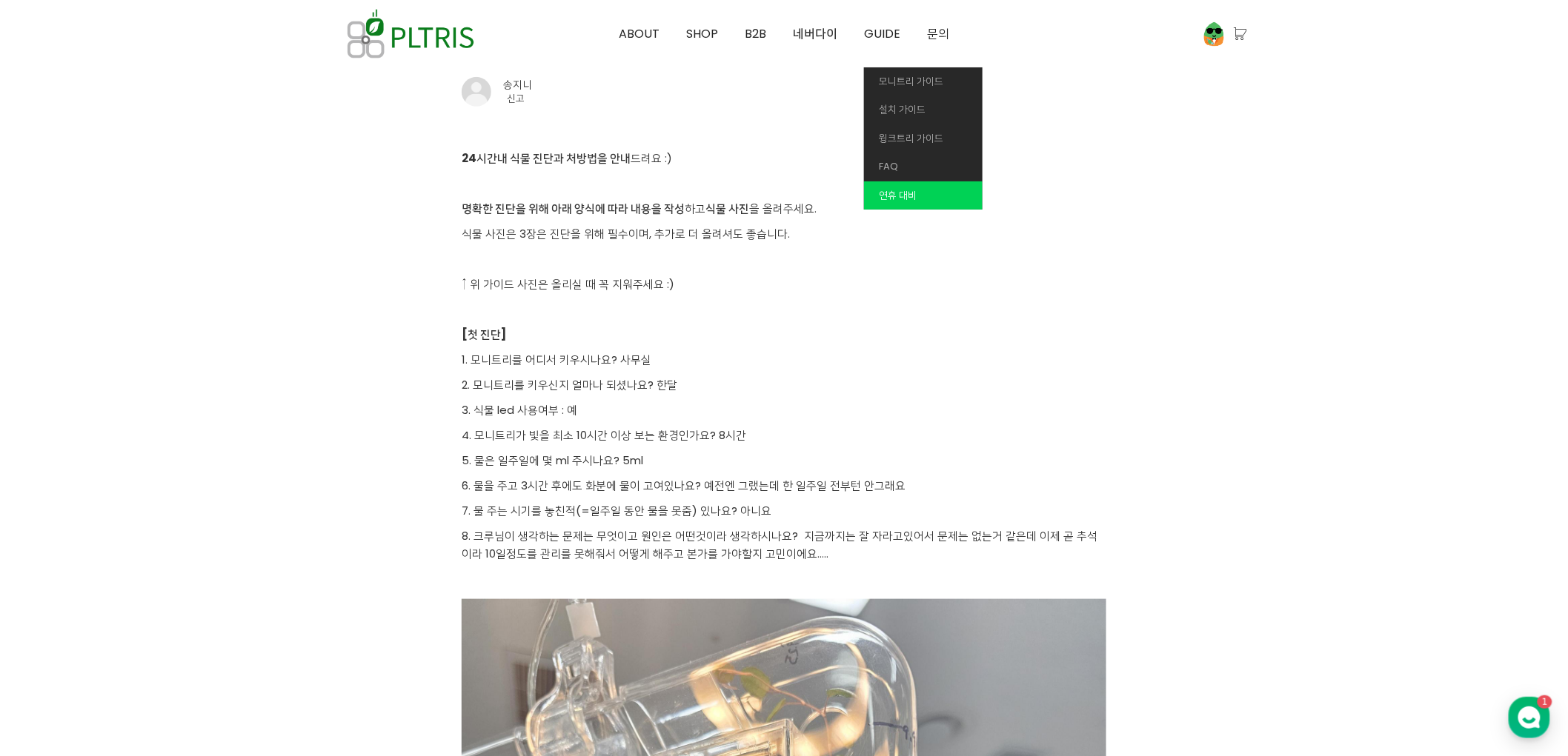
click at [897, 195] on span "연휴 대비" at bounding box center [897, 195] width 38 height 14
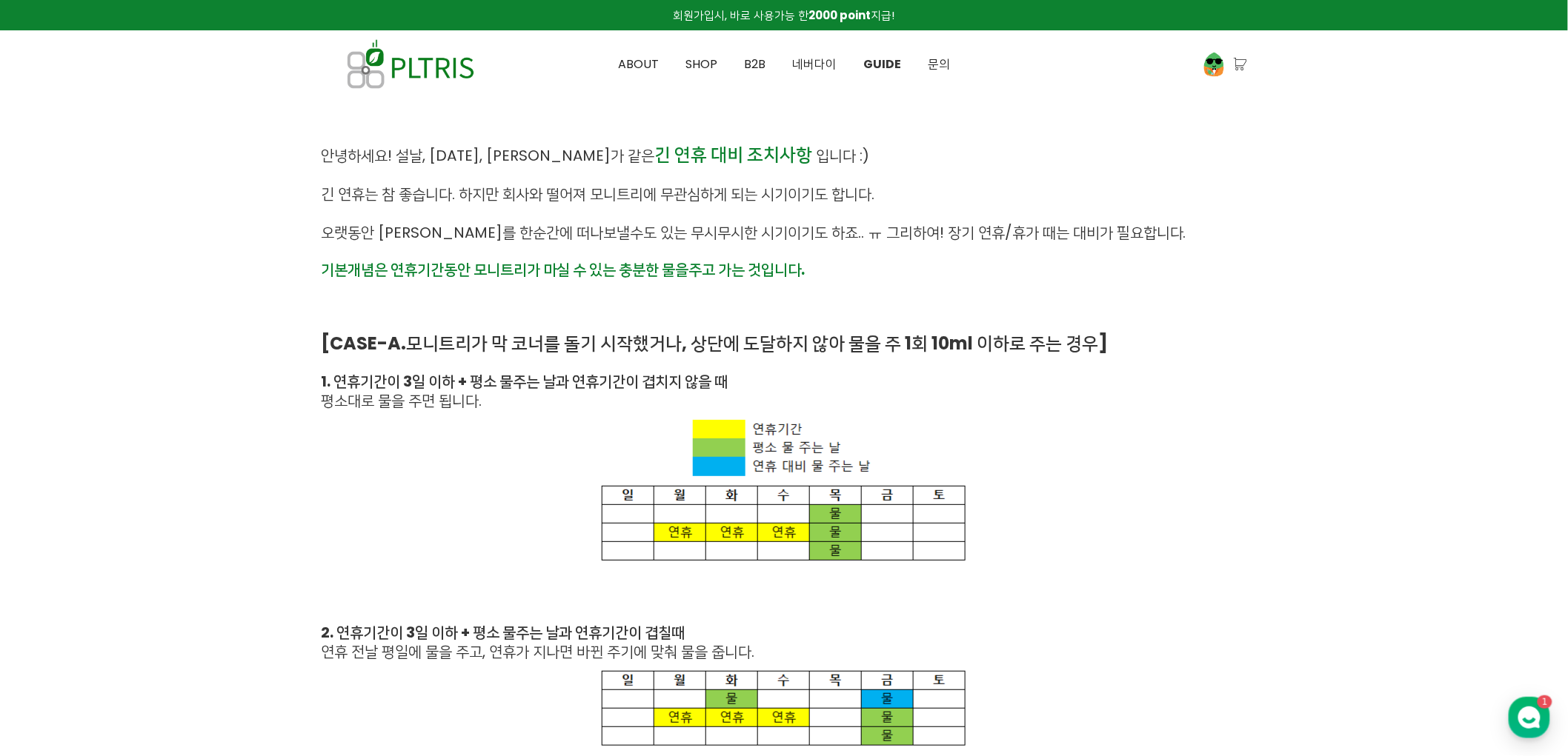
drag, startPoint x: 1536, startPoint y: 322, endPoint x: 1544, endPoint y: 319, distance: 8.5
click at [808, 61] on span "네버다이" at bounding box center [814, 64] width 44 height 17
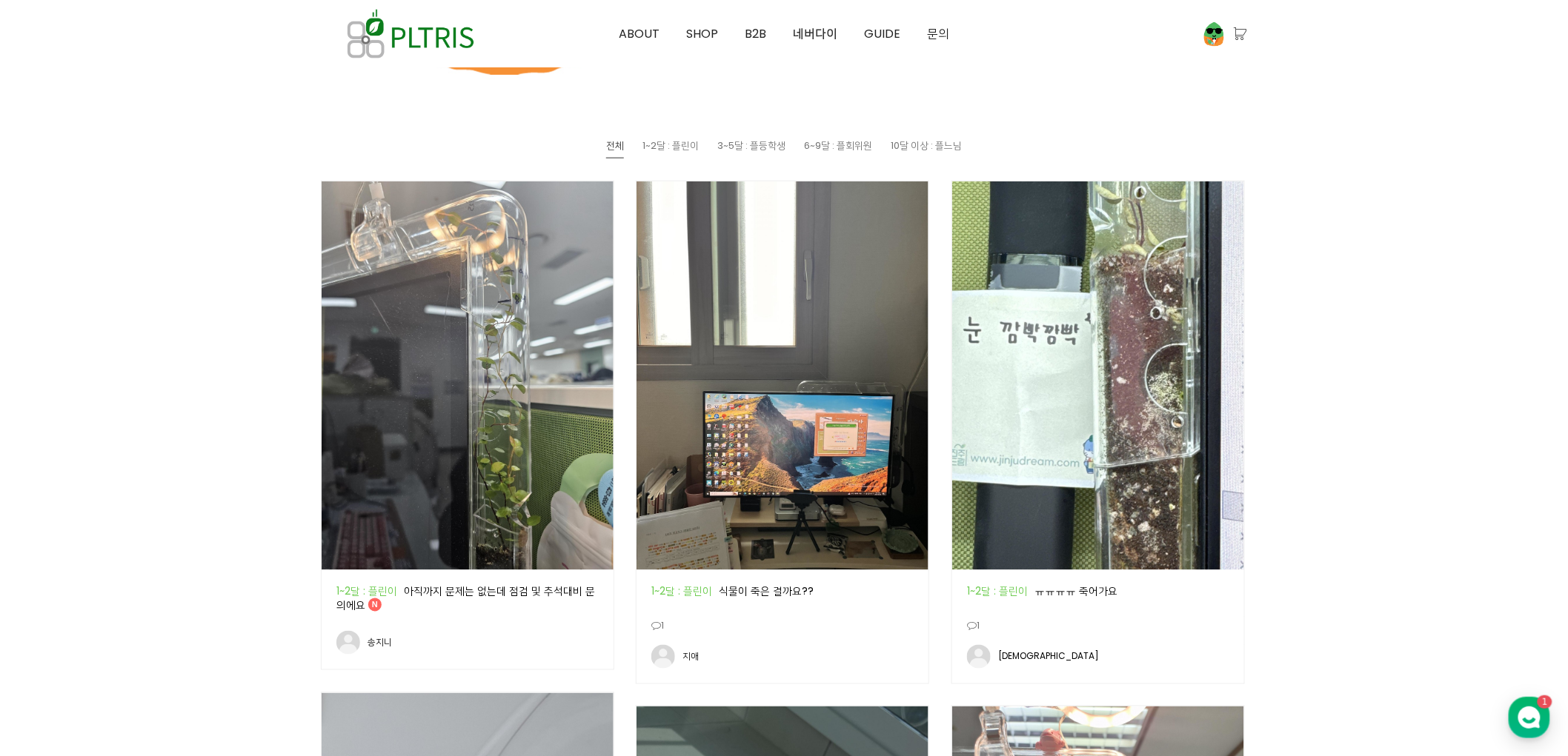
scroll to position [823, 0]
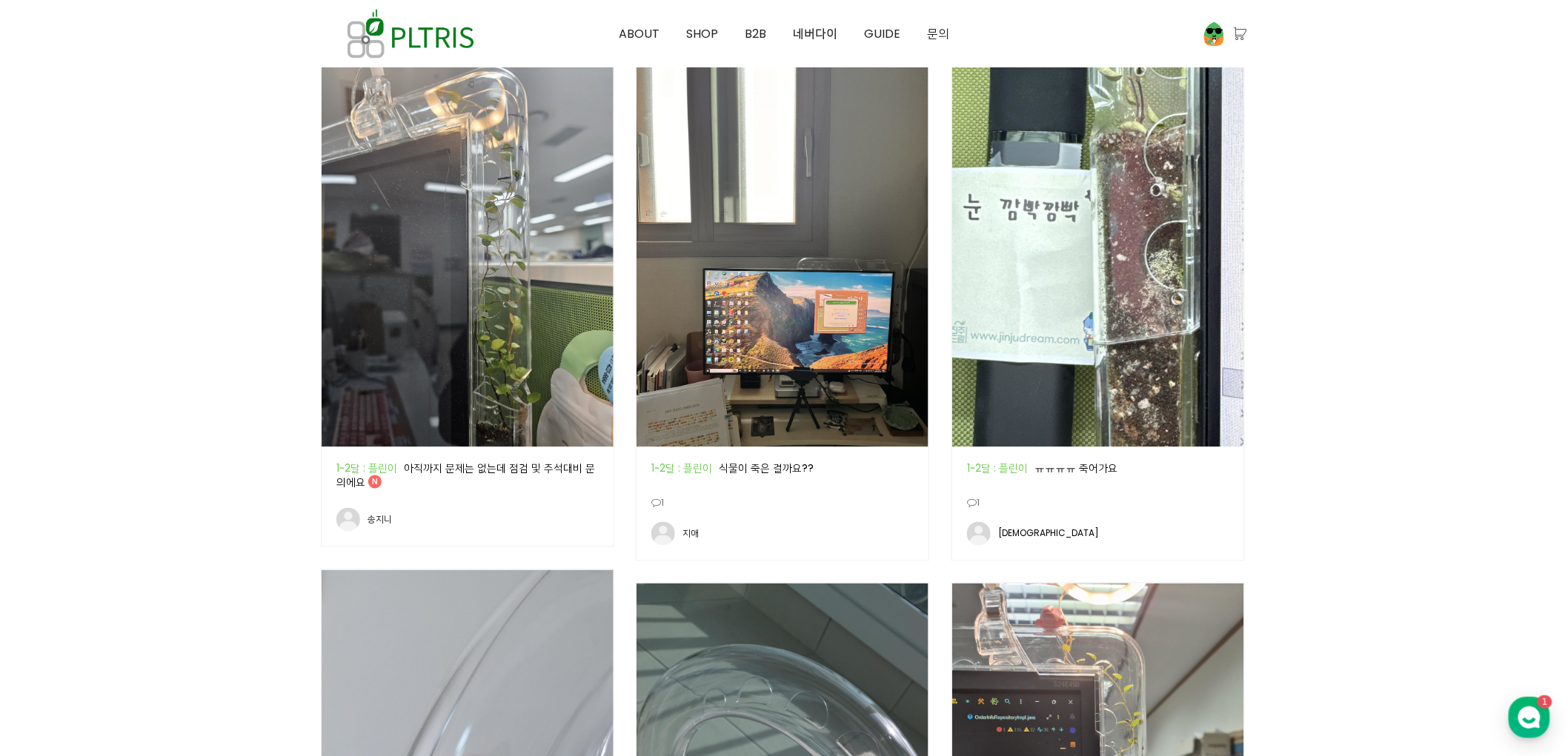
click at [406, 188] on img at bounding box center [467, 253] width 292 height 388
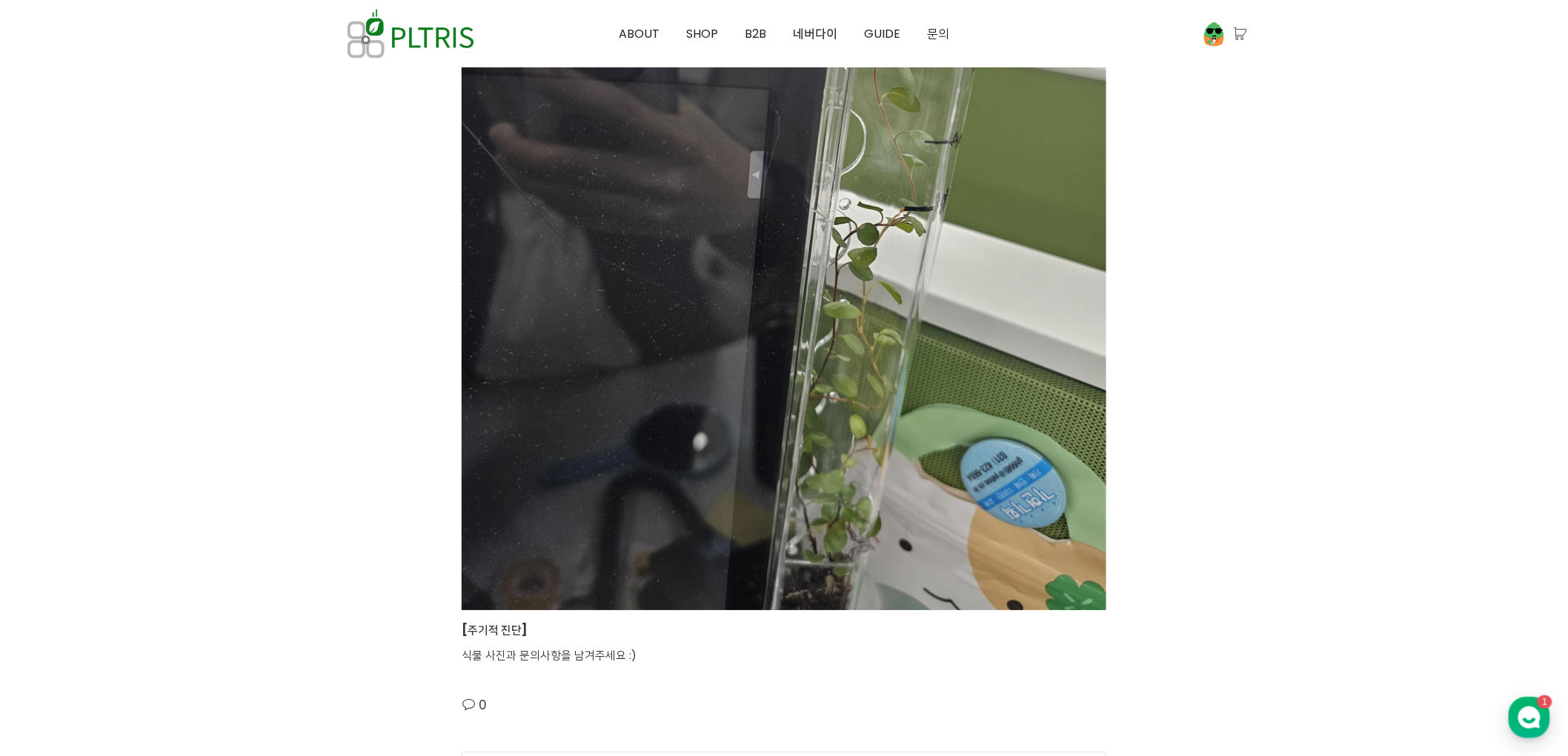
scroll to position [2139, 0]
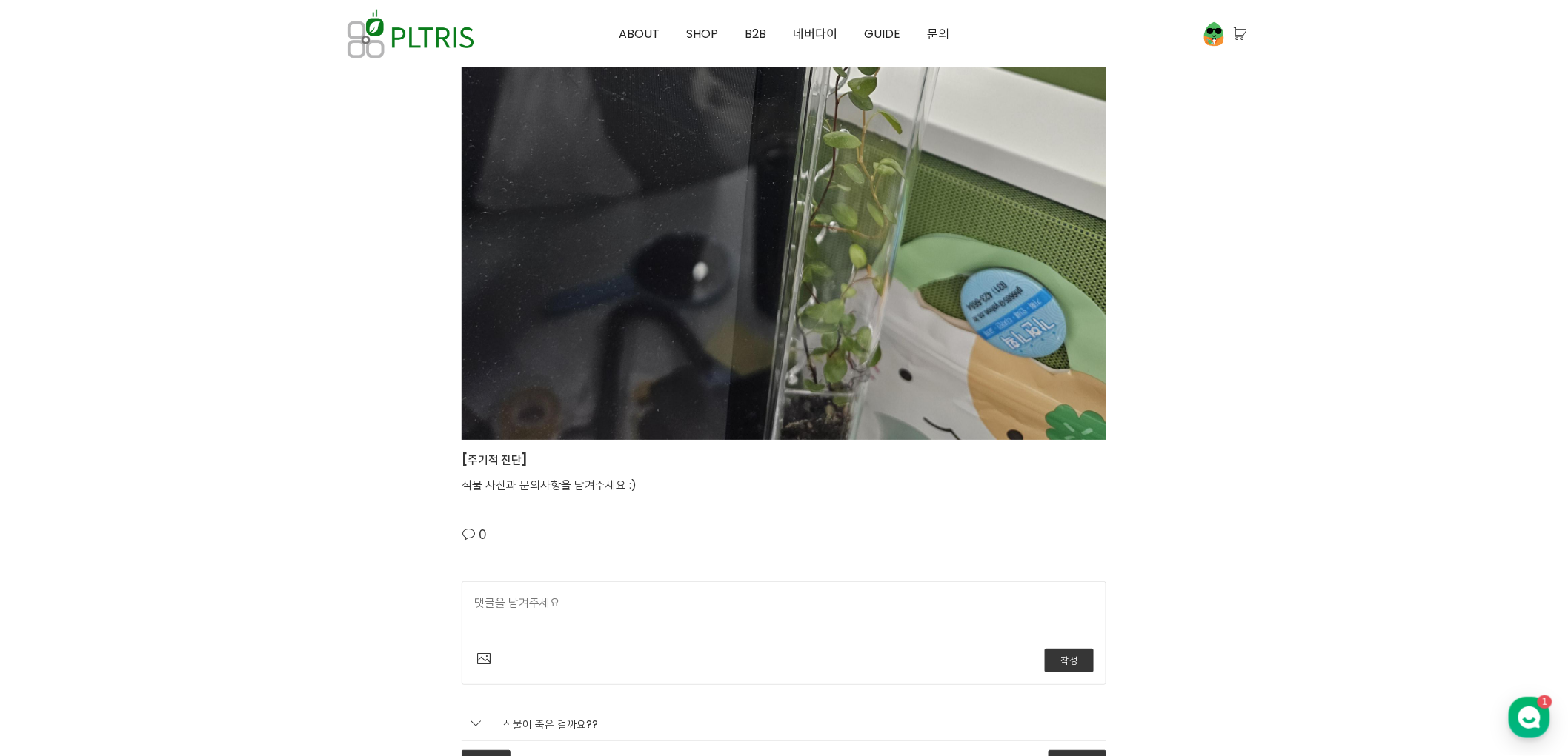
click at [536, 609] on textarea at bounding box center [784, 616] width 620 height 46
type textarea "d"
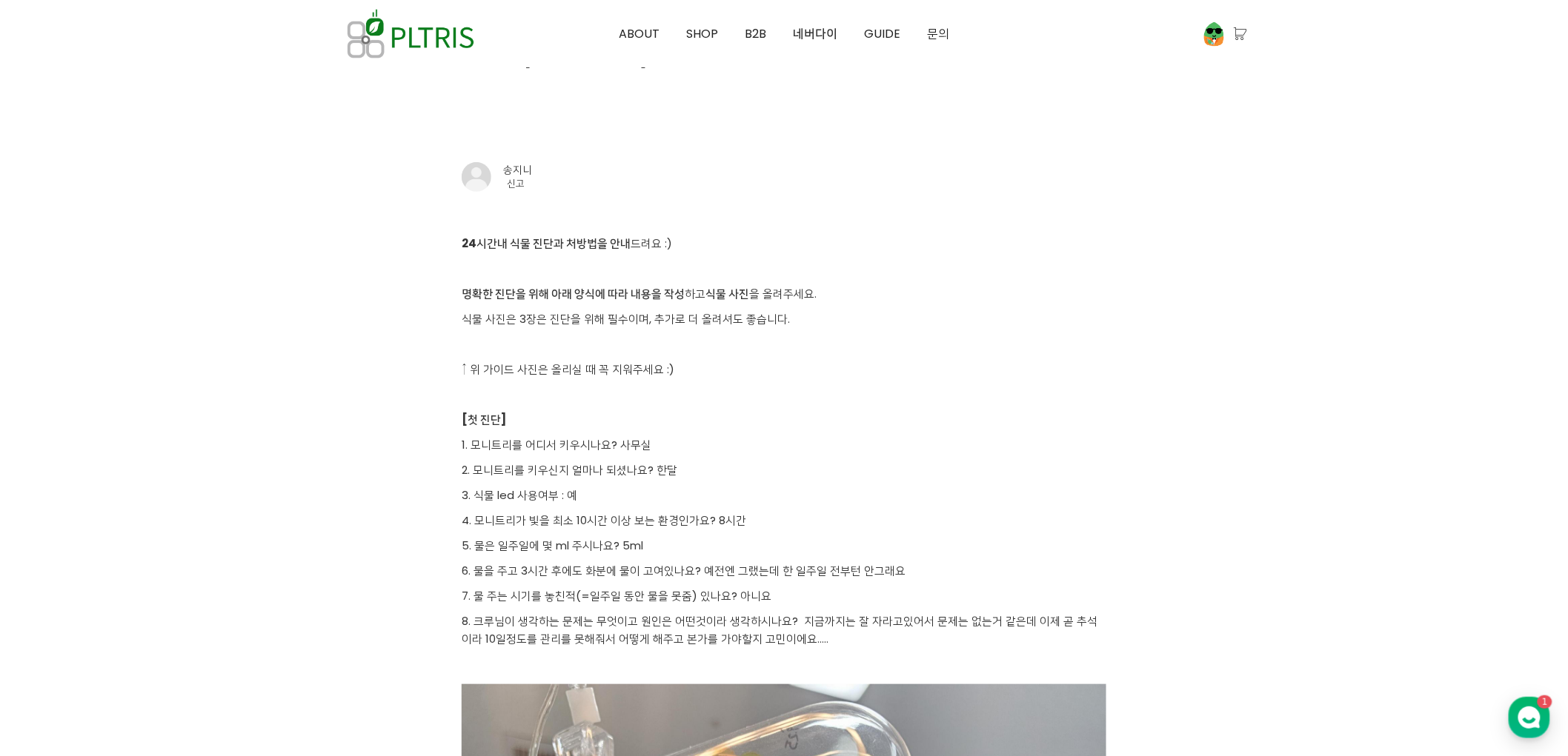
scroll to position [328, 0]
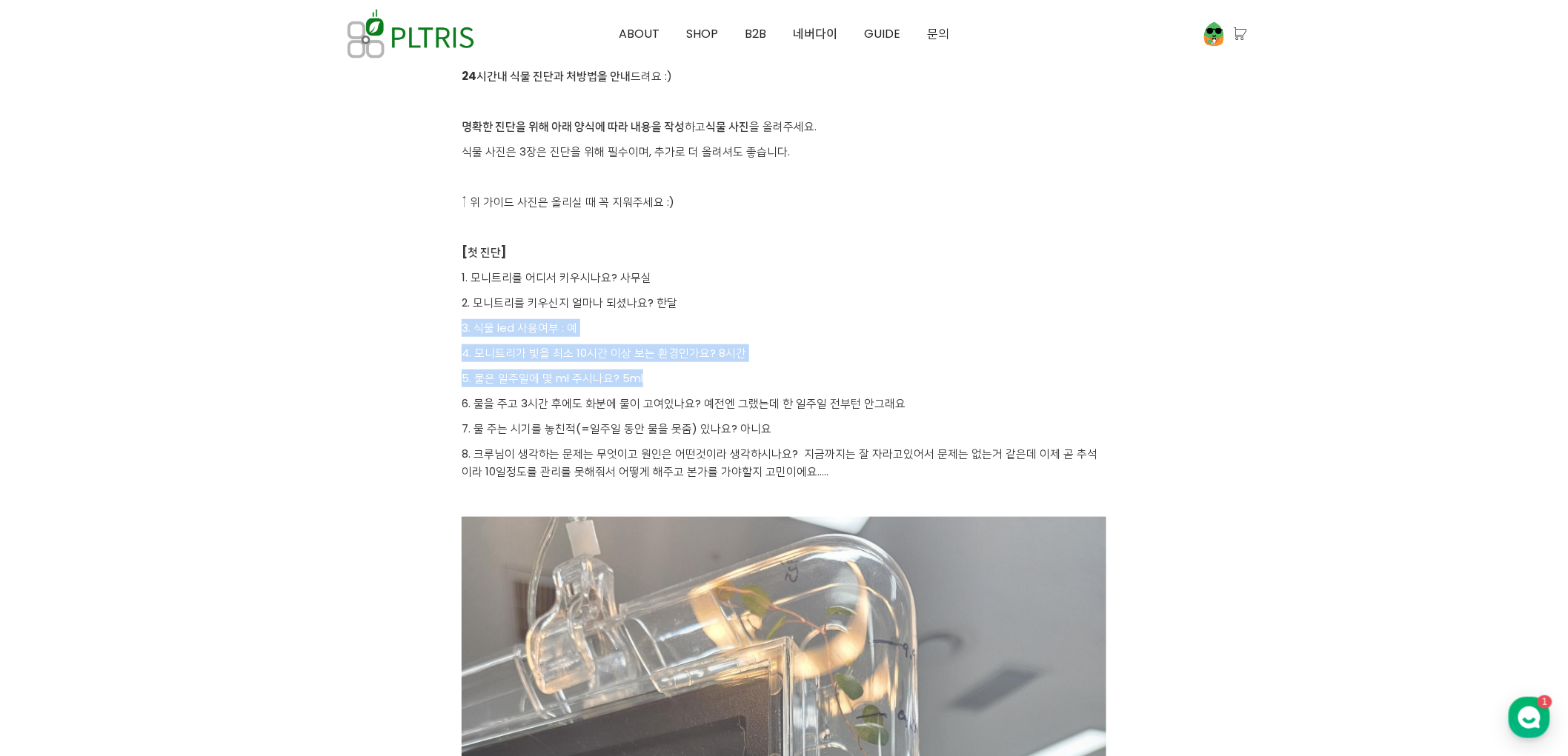
drag, startPoint x: 716, startPoint y: 304, endPoint x: 743, endPoint y: 372, distance: 73.2
click at [743, 372] on p "5. 물은 일주일에 몇 ml 주시나요? 5ml" at bounding box center [783, 379] width 644 height 18
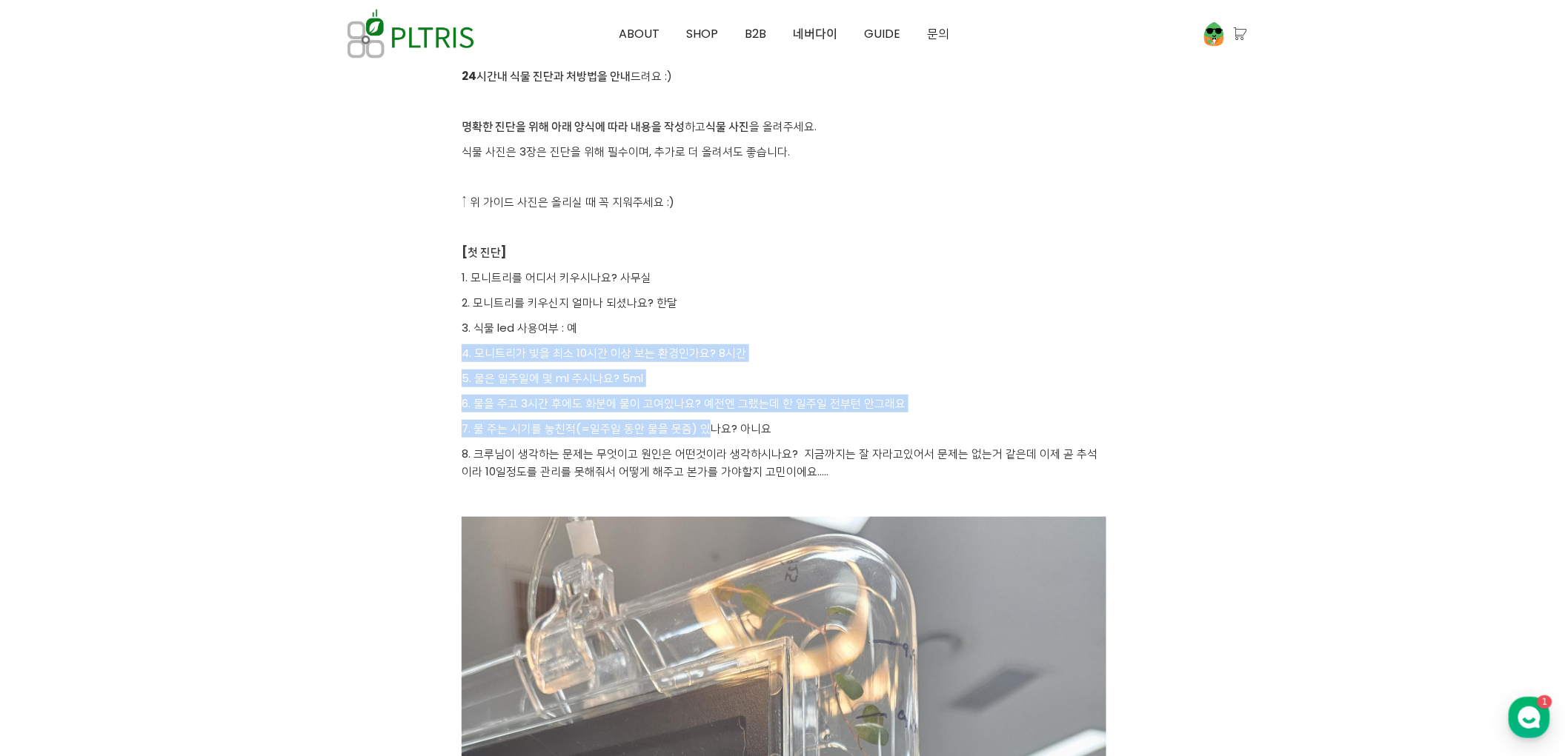
drag, startPoint x: 705, startPoint y: 422, endPoint x: 668, endPoint y: 308, distance: 119.9
click at [668, 308] on p "2. 모니트리를 키우신지 얼마나 되셨나요? 한달" at bounding box center [783, 303] width 644 height 18
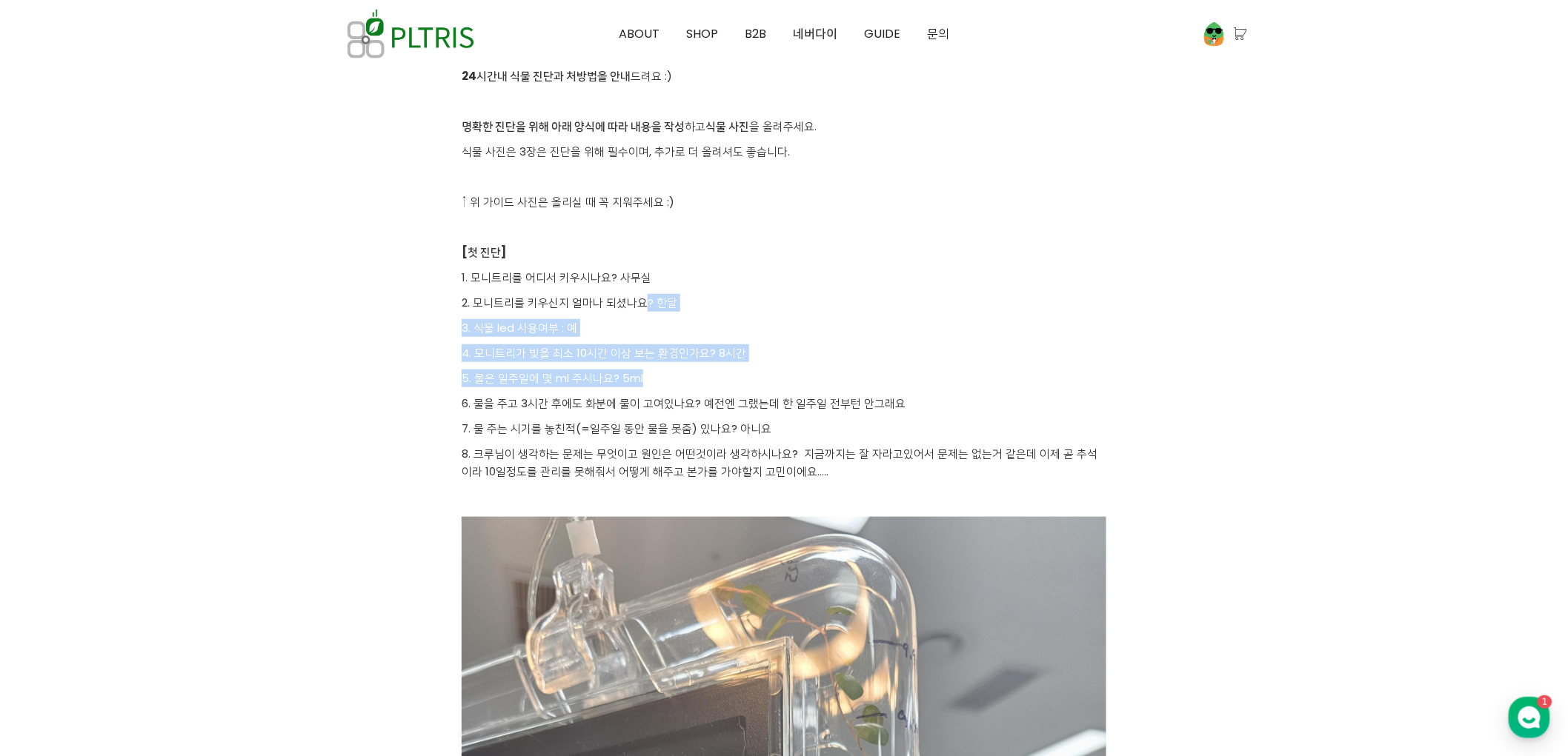
drag, startPoint x: 662, startPoint y: 328, endPoint x: 704, endPoint y: 383, distance: 69.2
click at [704, 383] on p "5. 물은 일주일에 몇 ml 주시나요? 5ml" at bounding box center [783, 379] width 644 height 18
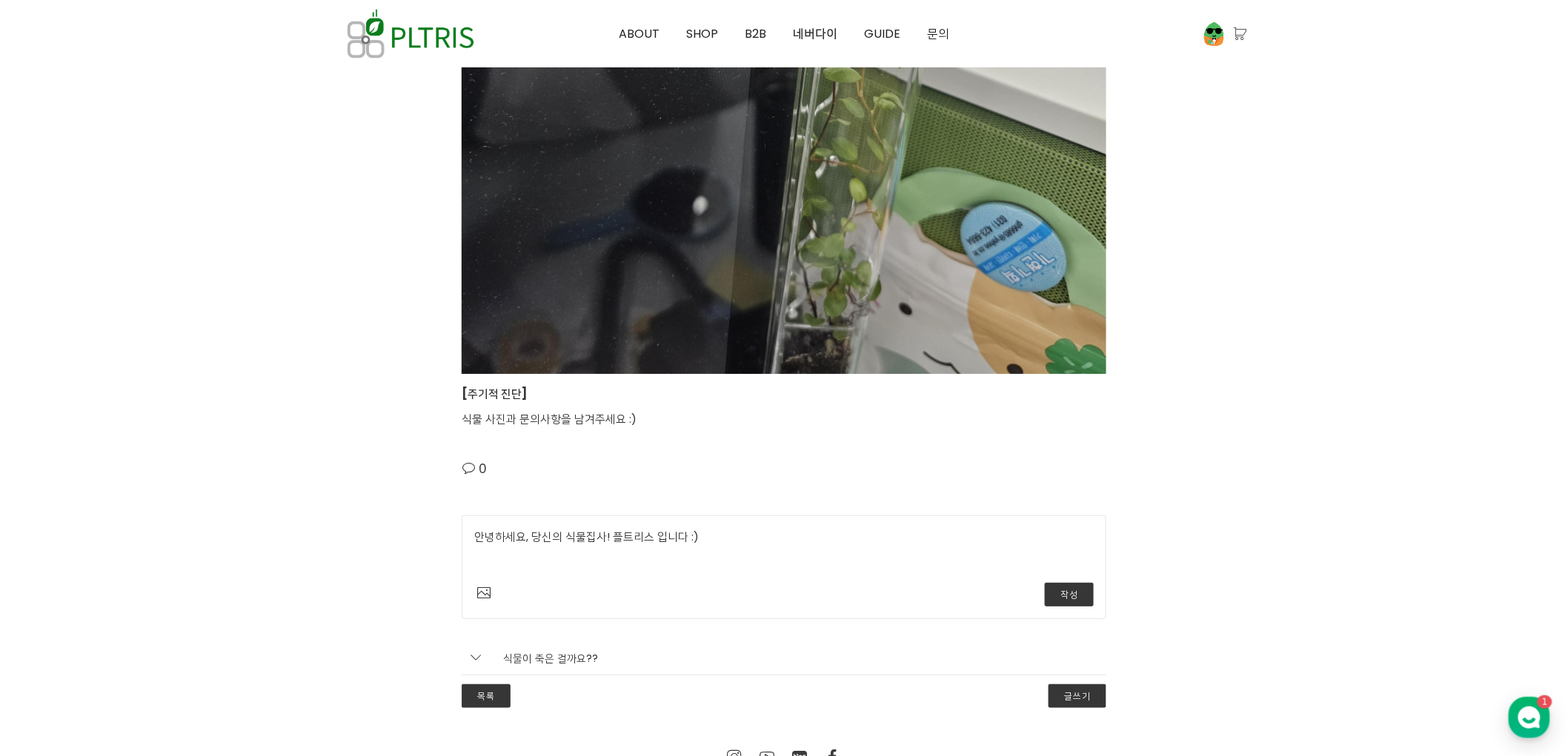
scroll to position [2331, 0]
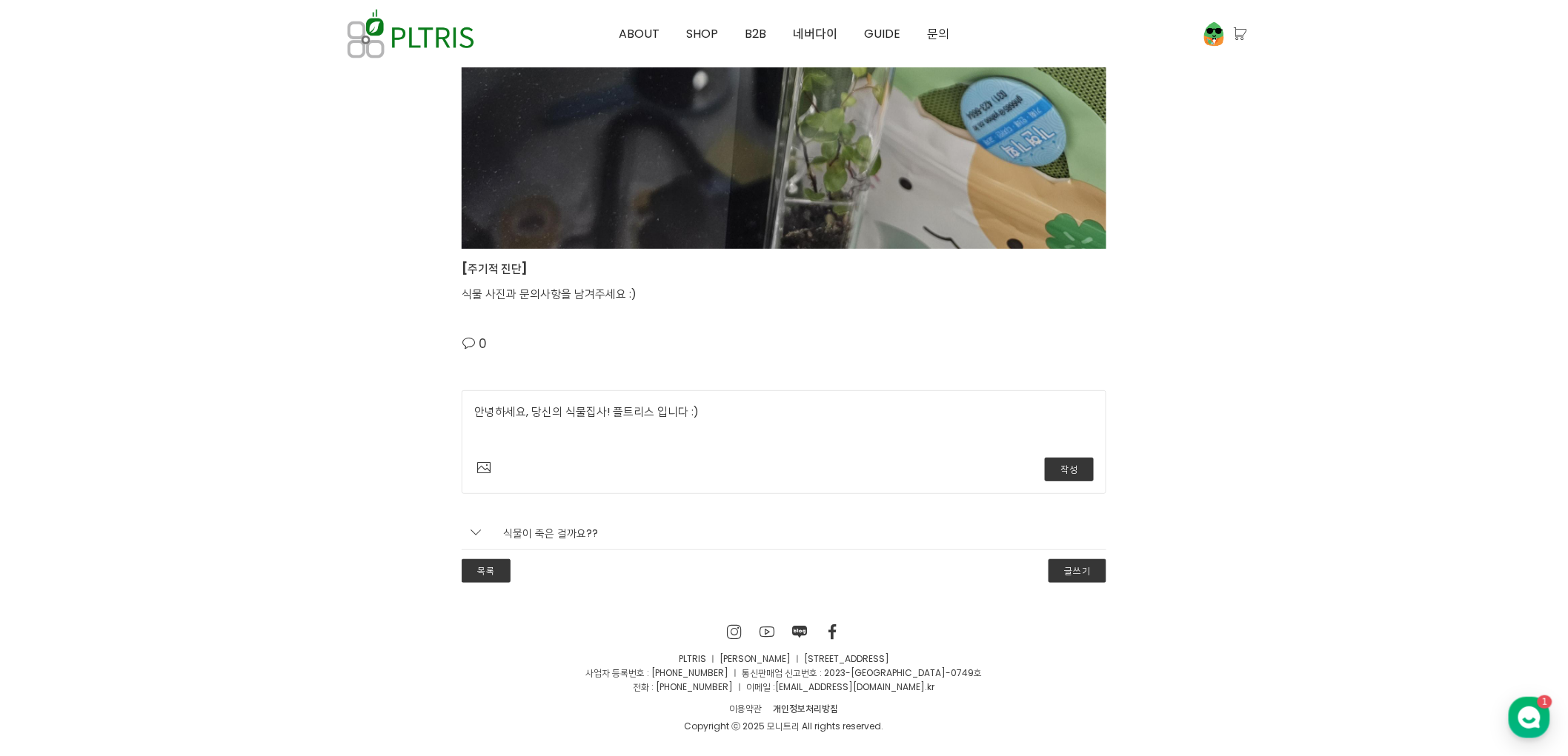
click at [761, 420] on textarea "안녕하세요, 당신의 식물집사! 플트리스 입니다 :)" at bounding box center [784, 425] width 620 height 46
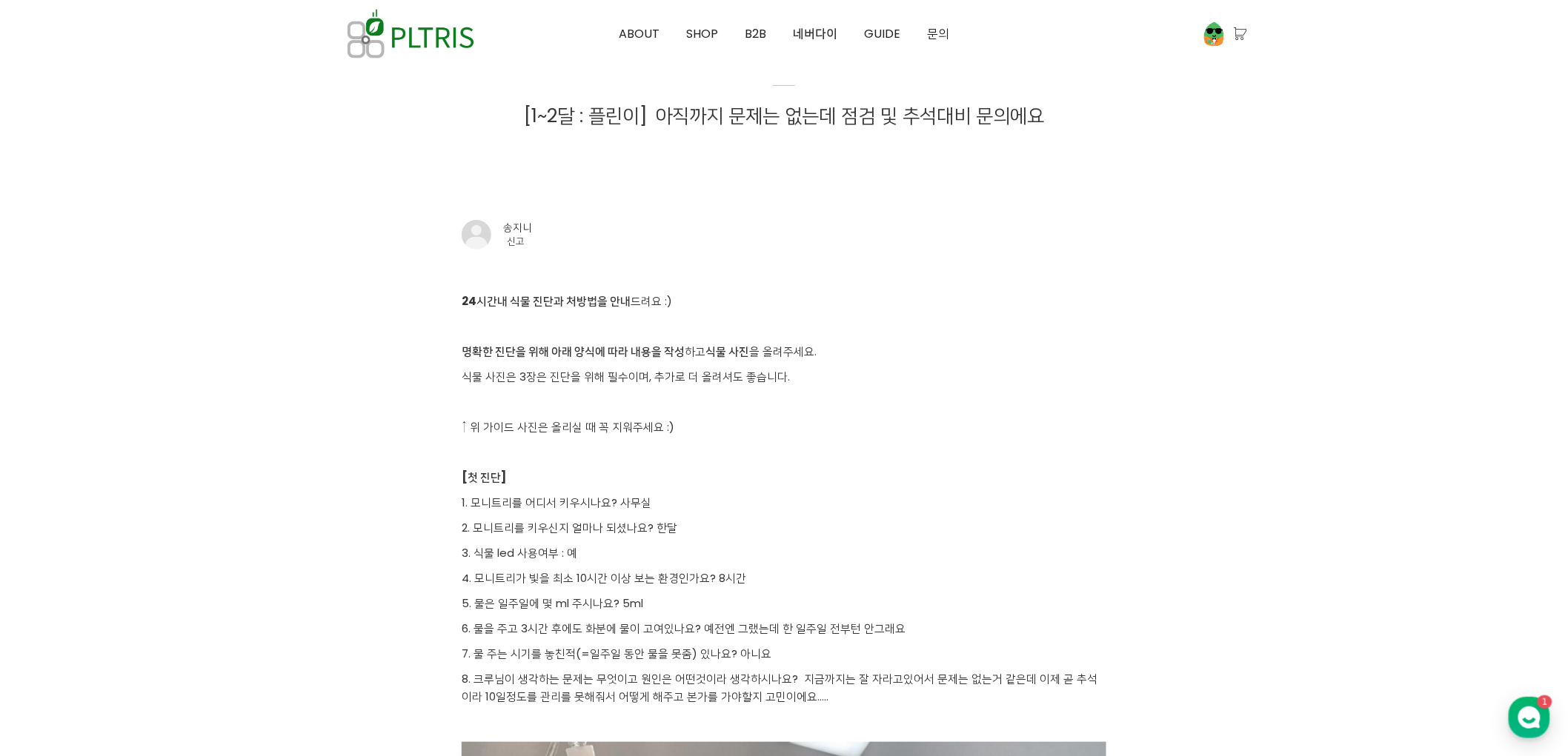
scroll to position [247, 0]
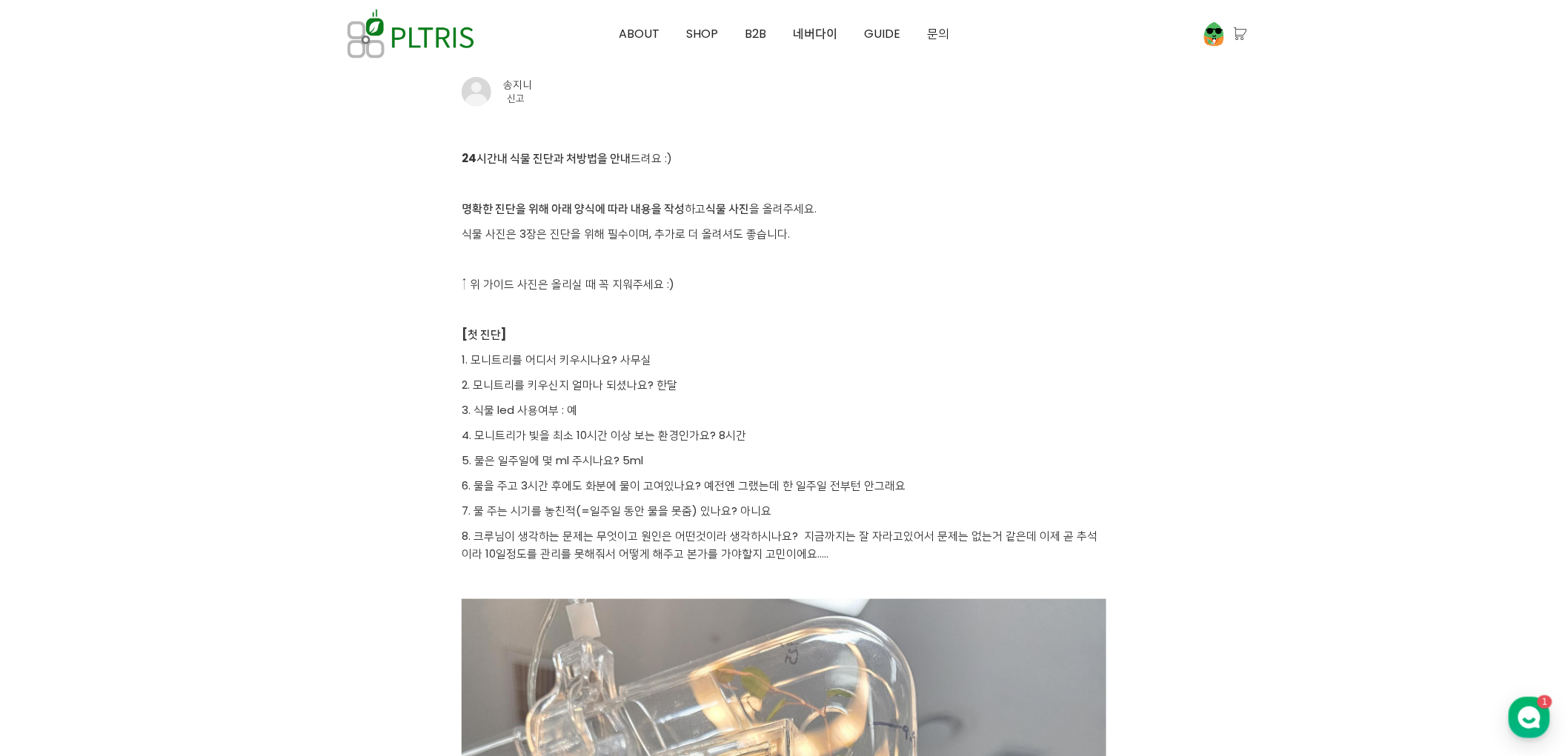
click at [1017, 304] on p at bounding box center [783, 310] width 644 height 18
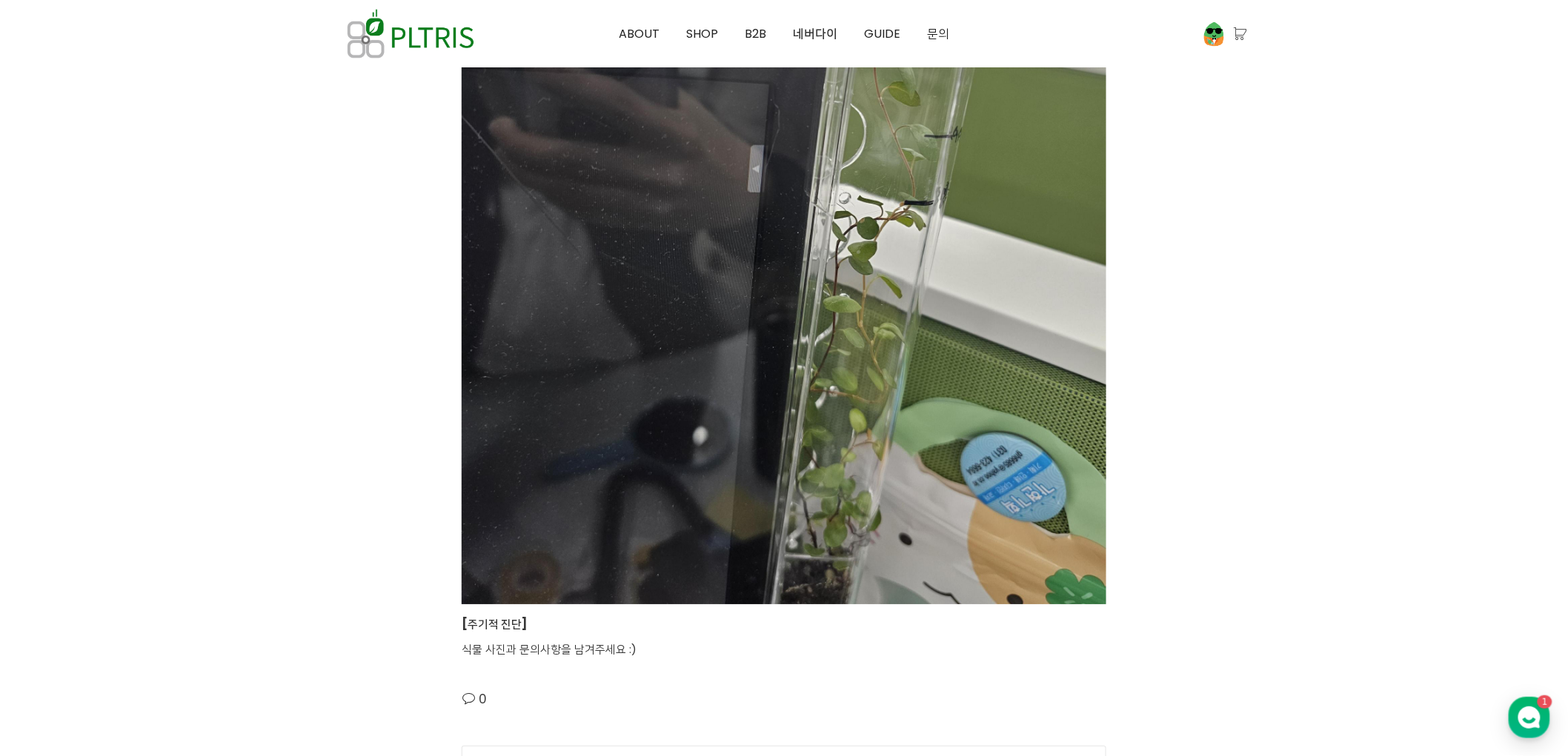
scroll to position [2304, 0]
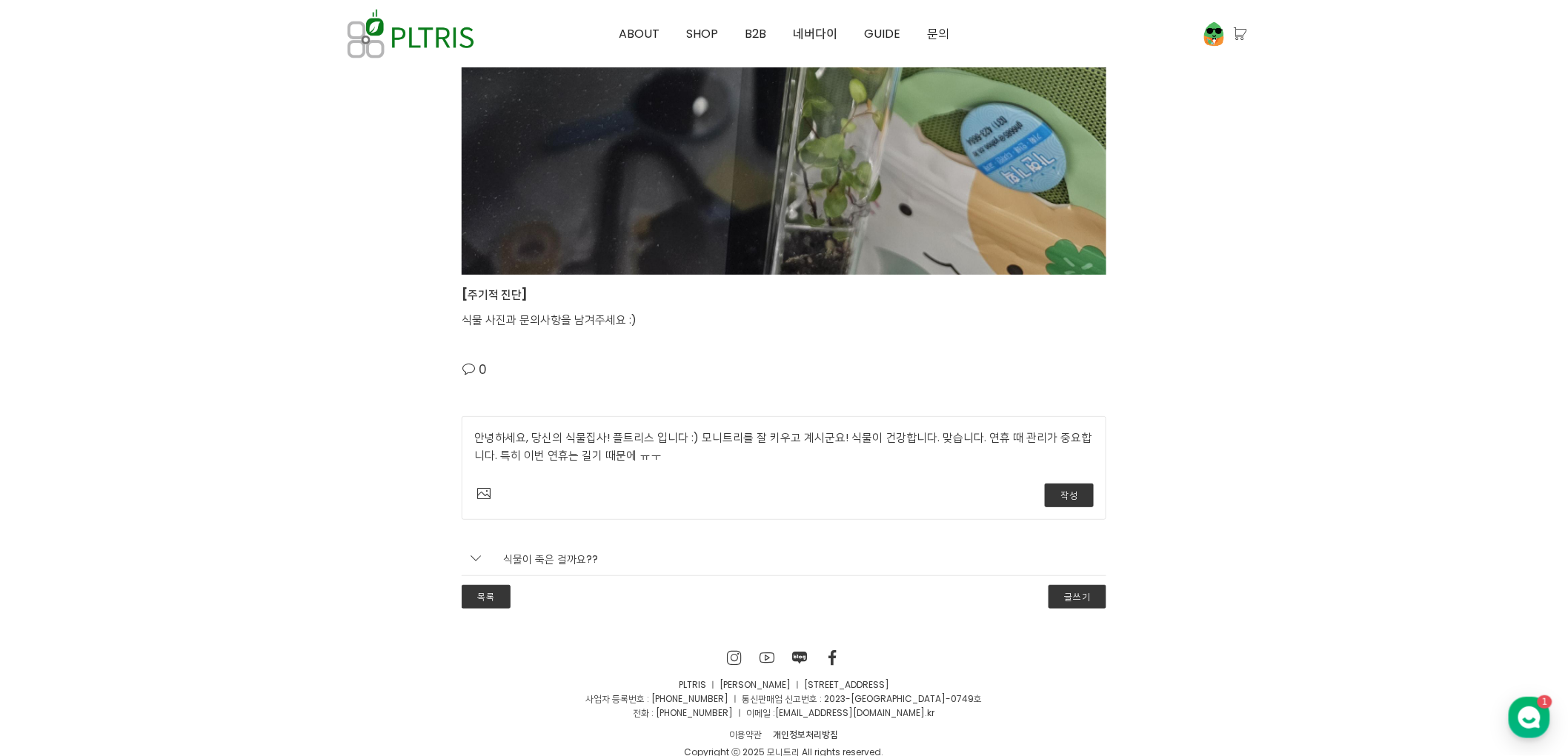
click at [752, 472] on textarea "안녕하세요, 당신의 식물집사! 플트리스 입니다 :) 모니트리를 잘 키우고 계시군요! 식물이 건강합니다. 맞습니다. 연휴 때 관리가 중요합니다.…" at bounding box center [784, 452] width 620 height 46
click at [1003, 448] on textarea "안녕하세요, 당신의 식물집사! 플트리스 입니다 :) 모니트리를 잘 키우고 계시군요! 식물이 건강합니다. 맞습니다. 연휴 때 관리가 중요합니다.…" at bounding box center [784, 452] width 620 height 46
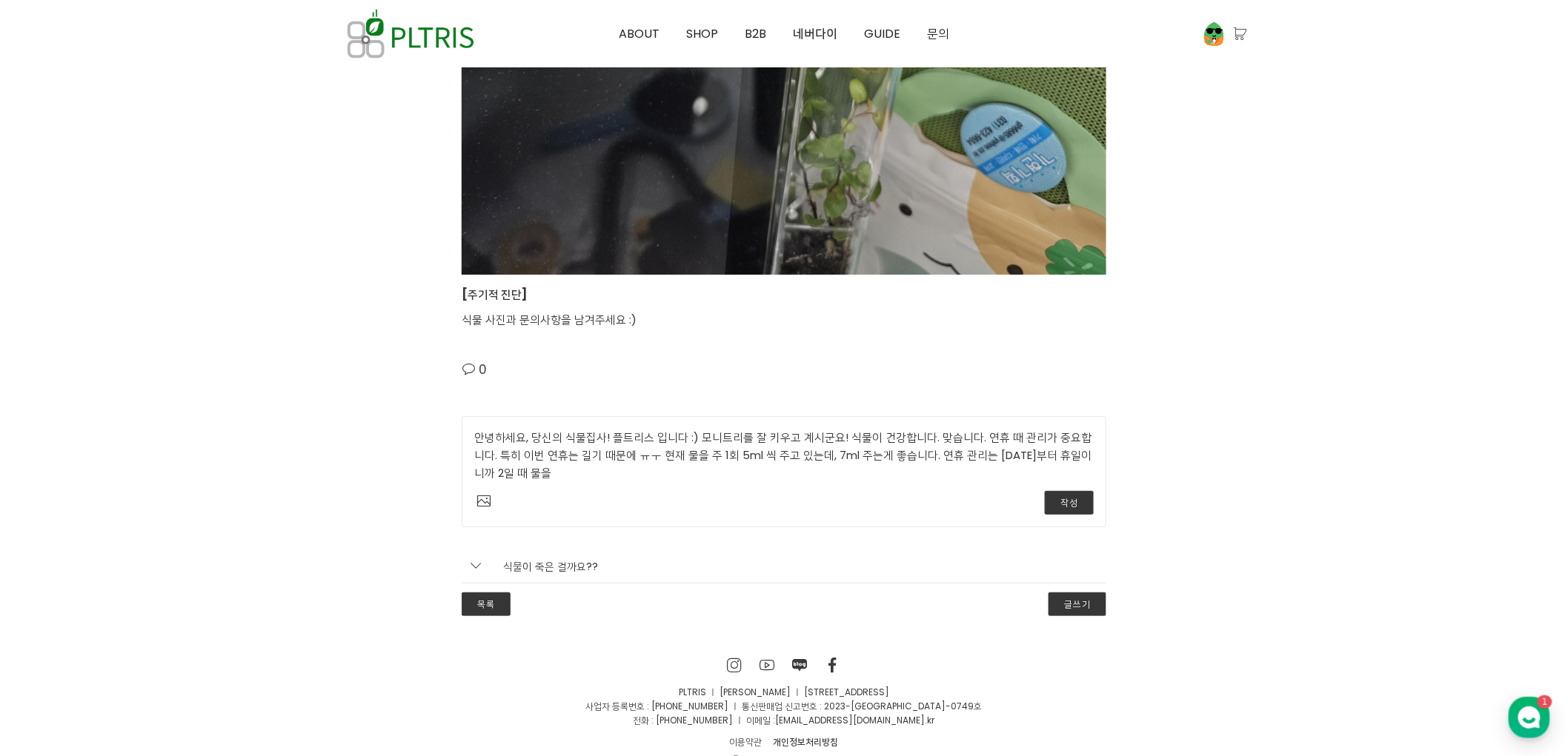
click at [663, 476] on textarea "안녕하세요, 당신의 식물집사! 플트리스 입니다 :) 모니트리를 잘 키우고 계시군요! 식물이 건강합니다. 맞습니다. 연휴 때 관리가 중요합니다.…" at bounding box center [784, 455] width 620 height 53
click at [759, 477] on textarea "안녕하세요, 당신의 식물집사! 플트리스 입니다 :) 모니트리를 잘 키우고 계시군요! 식물이 건강합니다. 맞습니다. 연휴 때 관리가 중요합니다.…" at bounding box center [784, 455] width 620 height 53
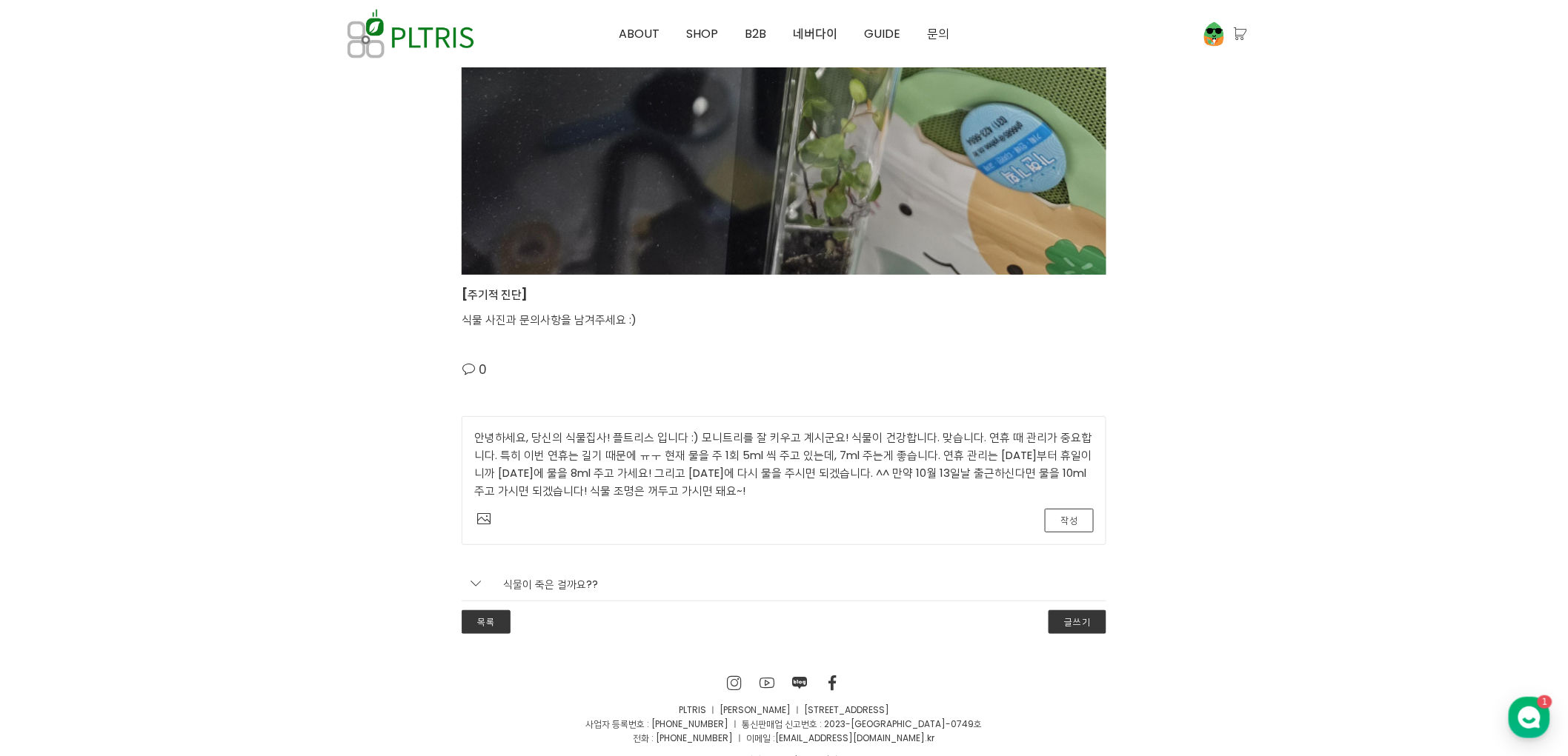
type textarea "안녕하세요, 당신의 식물집사! 플트리스 입니다 :) 모니트리를 잘 키우고 계시군요! 식물이 건강합니다. 맞습니다. 연휴 때 관리가 중요합니다.…"
click at [1070, 520] on button "작성" at bounding box center [1068, 520] width 49 height 24
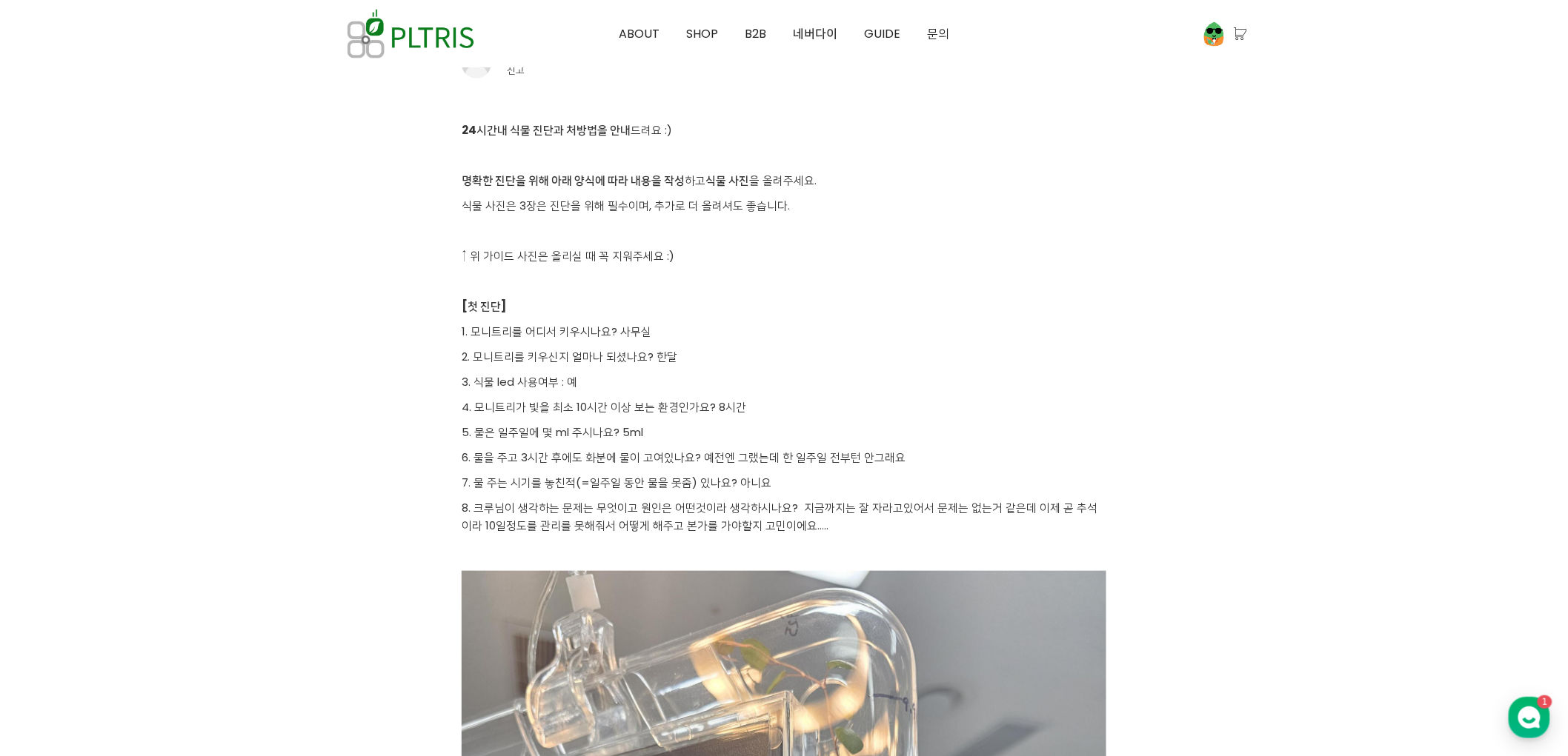
scroll to position [0, 0]
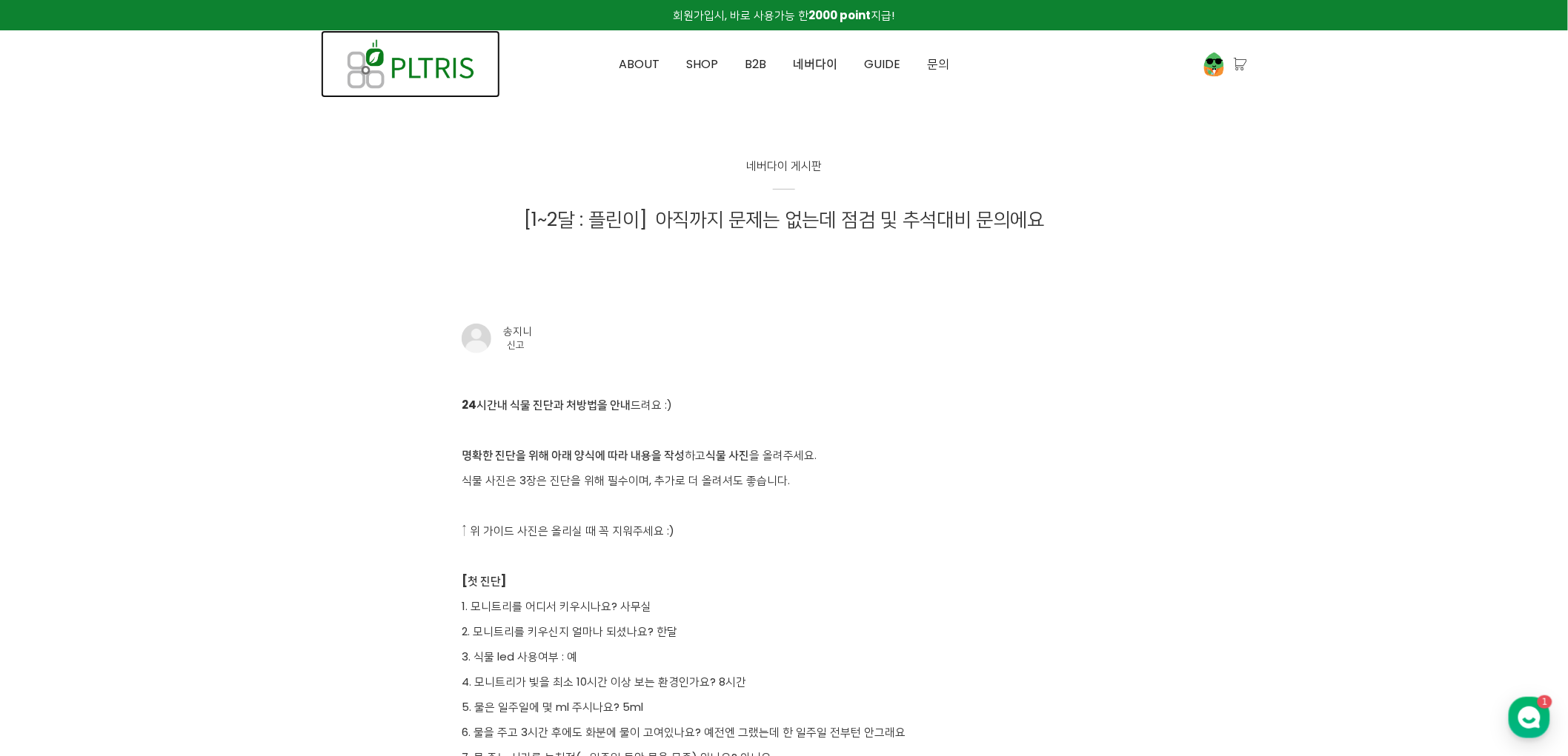
click at [455, 63] on img at bounding box center [410, 64] width 179 height 68
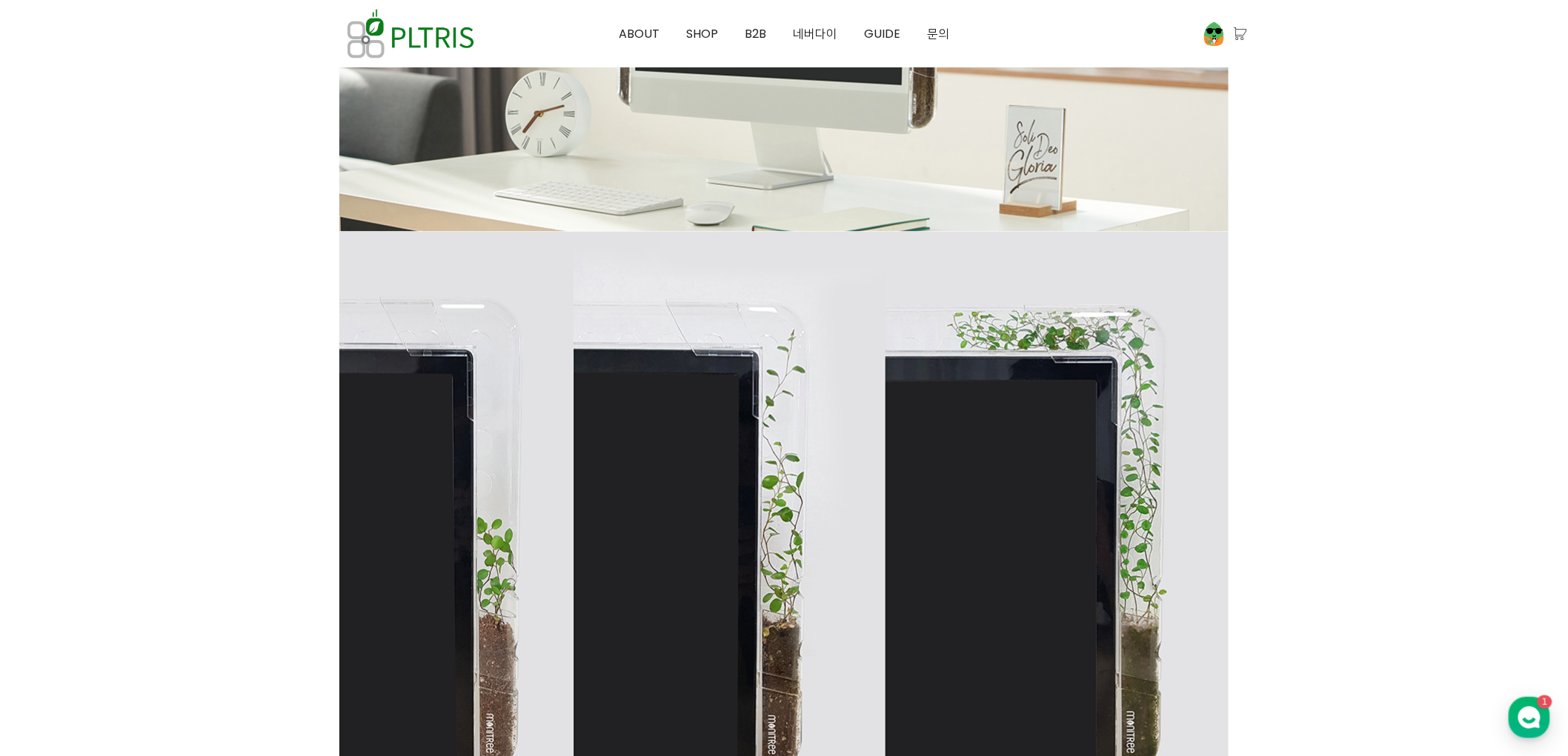
scroll to position [1152, 0]
